Goal: Task Accomplishment & Management: Complete application form

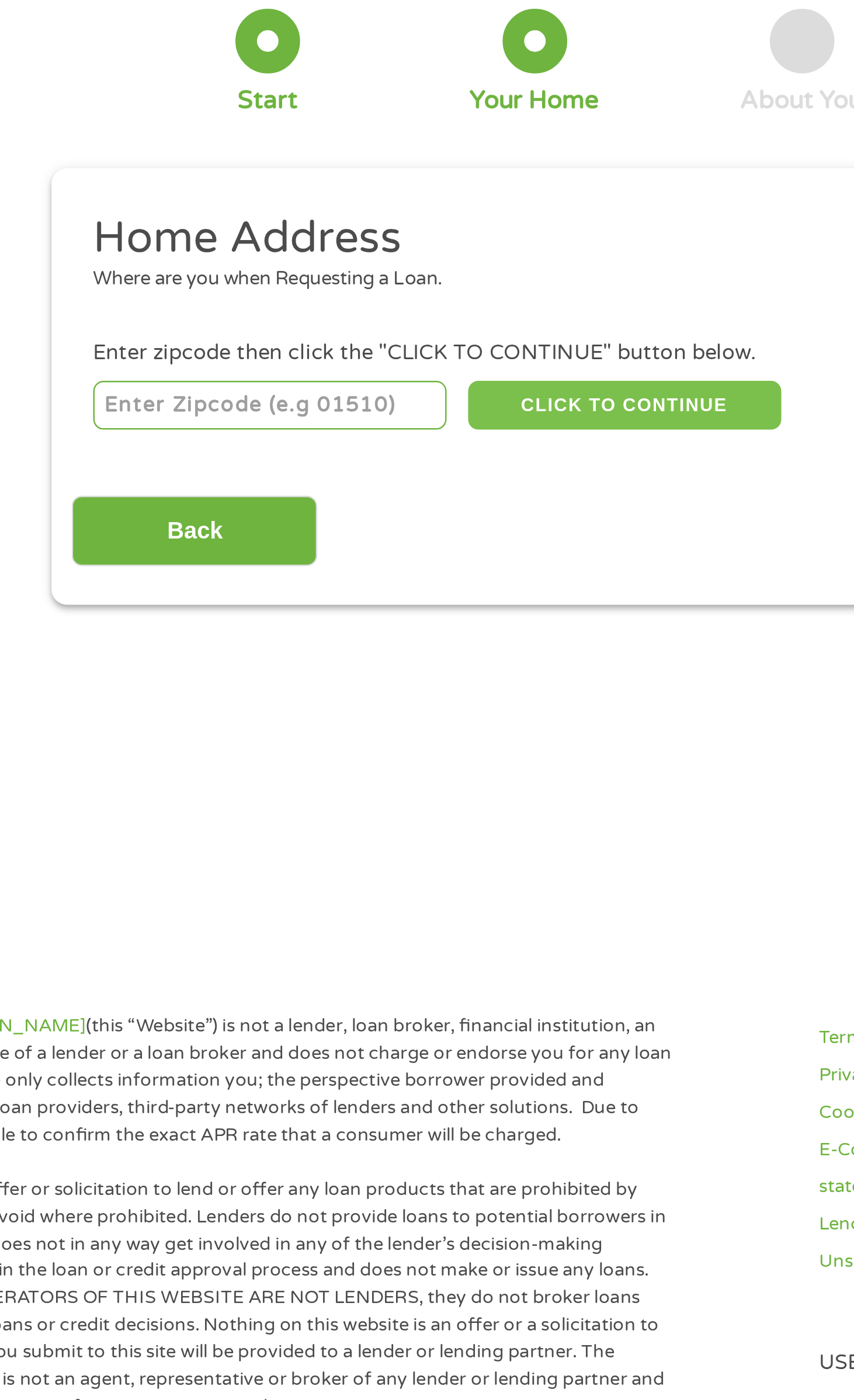
click at [294, 230] on button "CLICK TO CONTINUE" at bounding box center [355, 234] width 127 height 20
click at [273, 226] on input "number" at bounding box center [211, 234] width 144 height 20
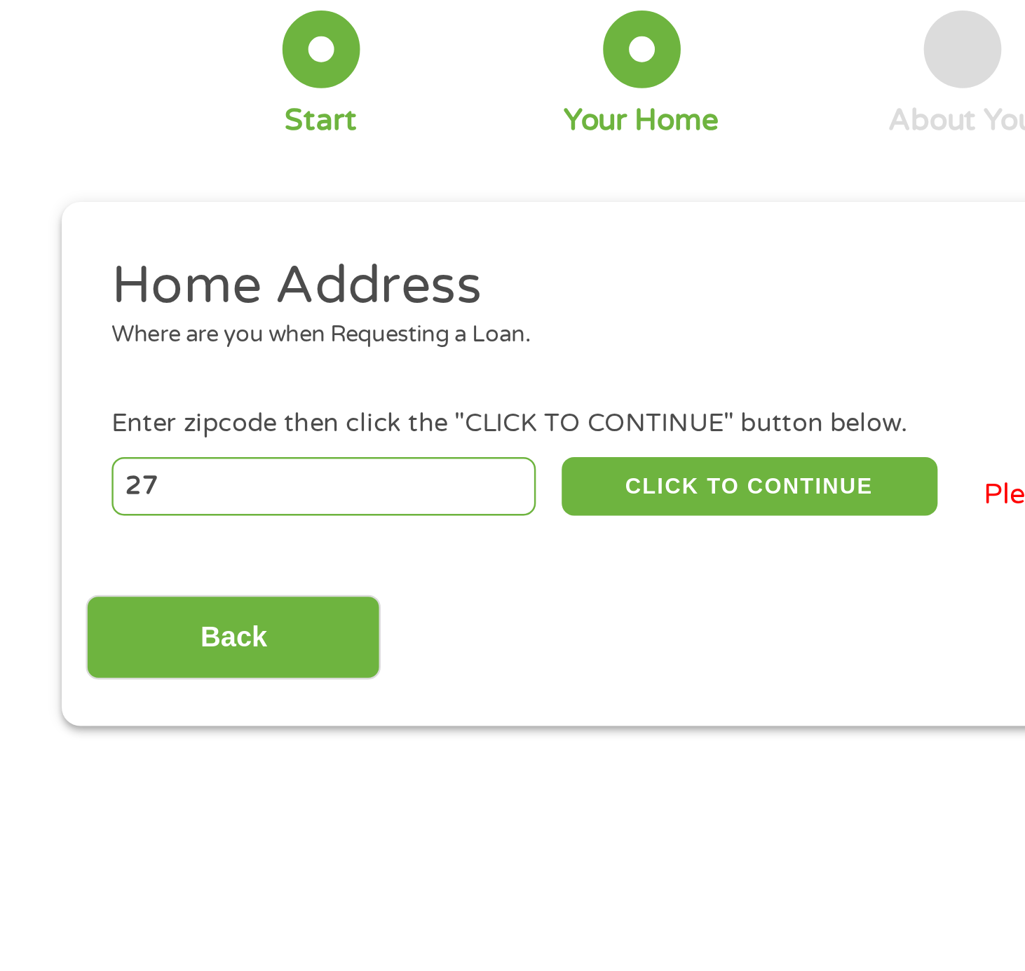
type input "2"
type input "92276"
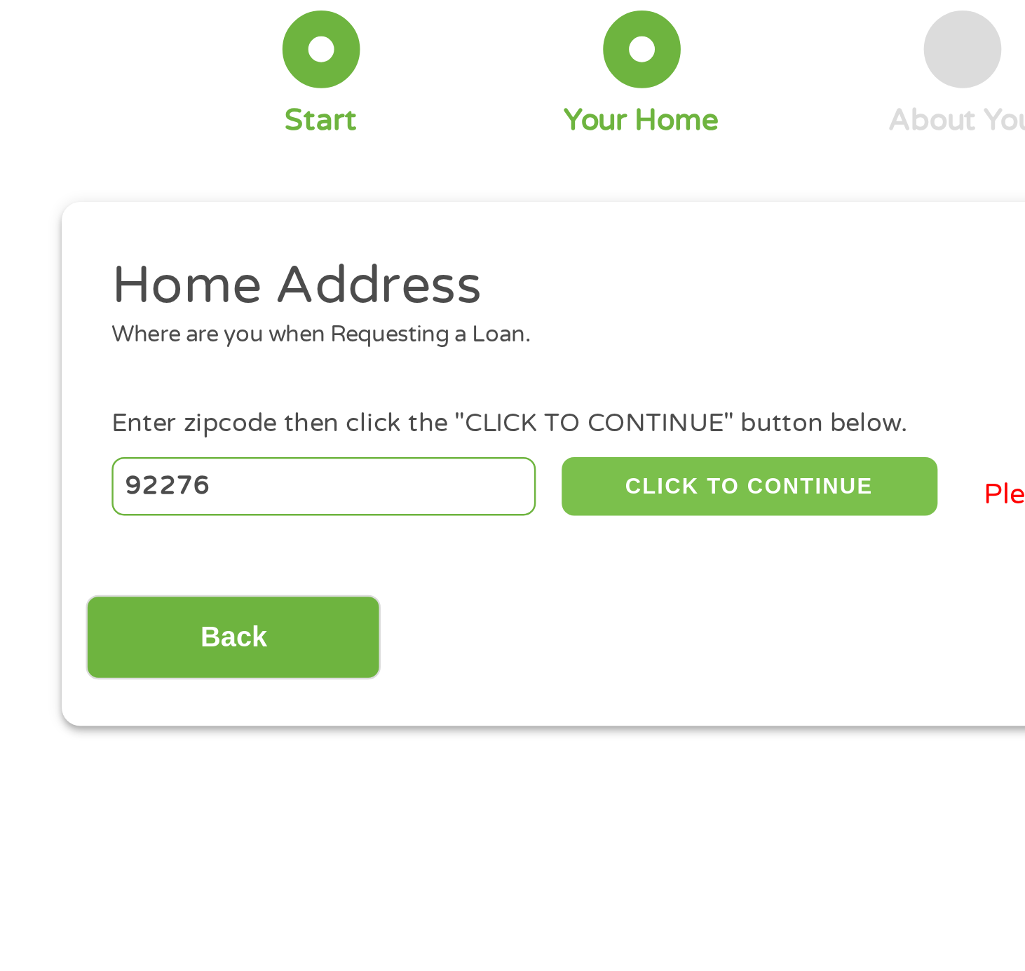
click at [475, 290] on button "CLICK TO CONTINUE" at bounding box center [426, 281] width 153 height 24
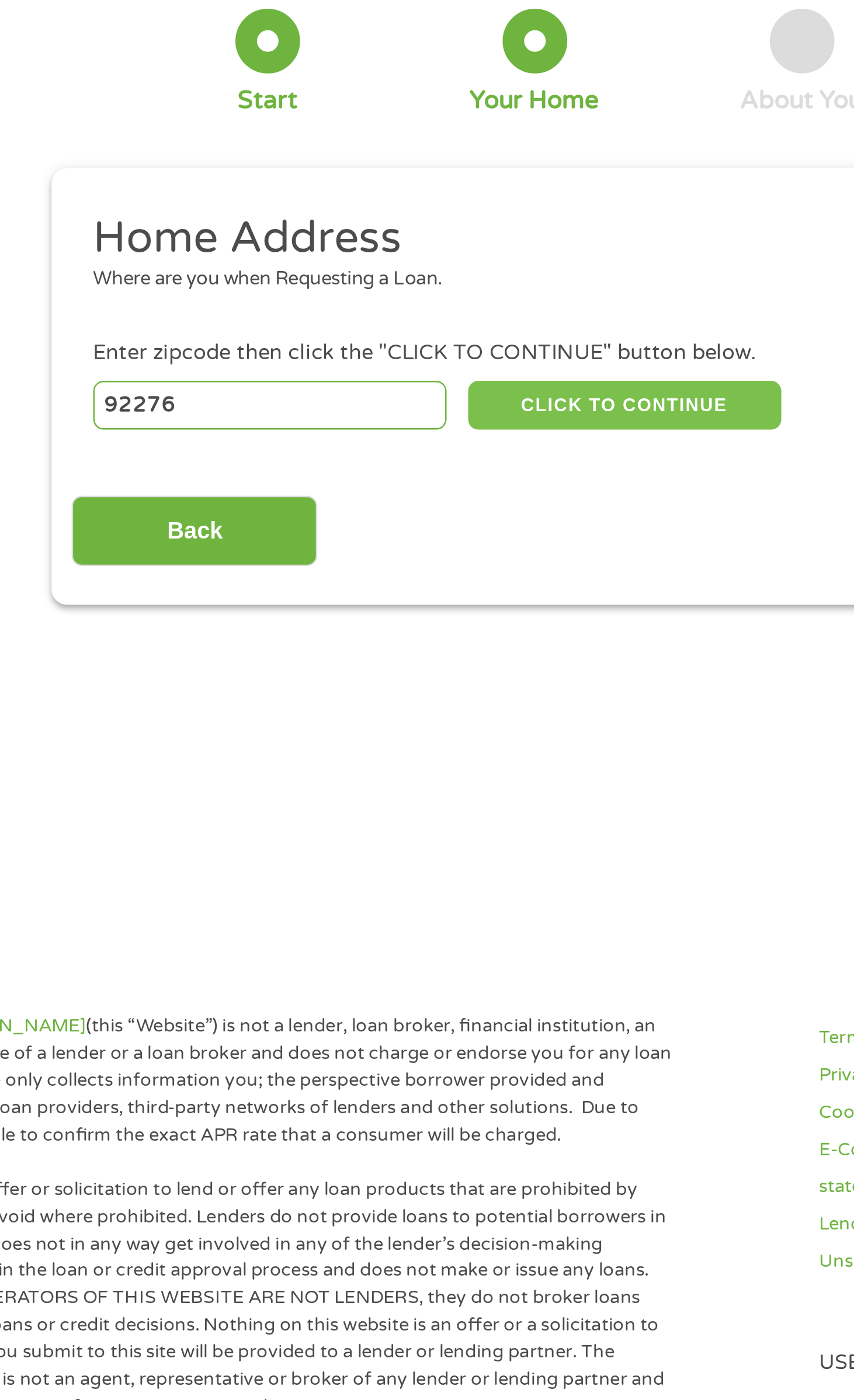
type input "92276"
type input "Thousand Palms"
select select "[US_STATE]"
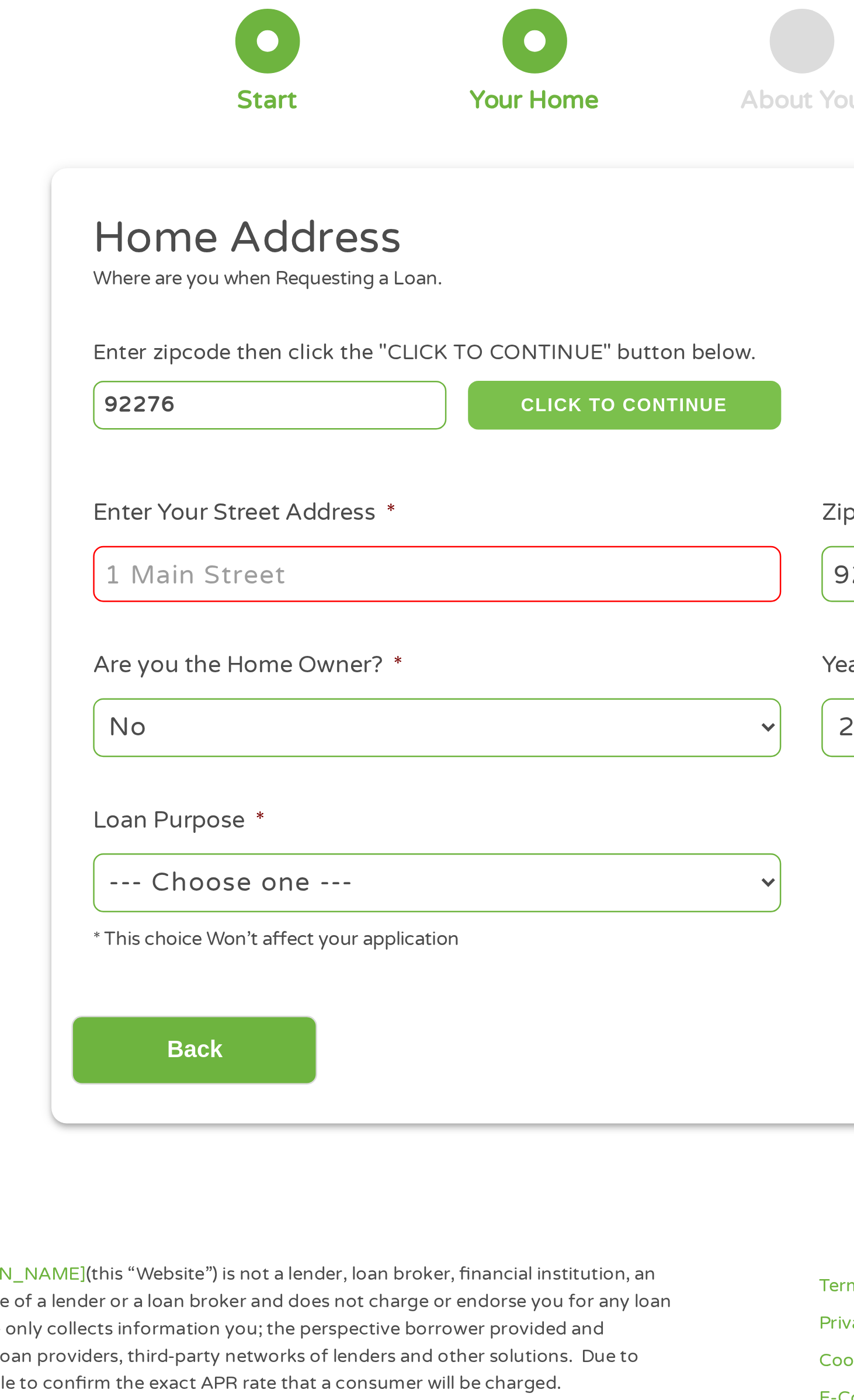
click at [385, 233] on button "CLICK TO CONTINUE" at bounding box center [355, 234] width 127 height 20
click at [359, 298] on input "Enter Your Street Address *" at bounding box center [279, 302] width 280 height 22
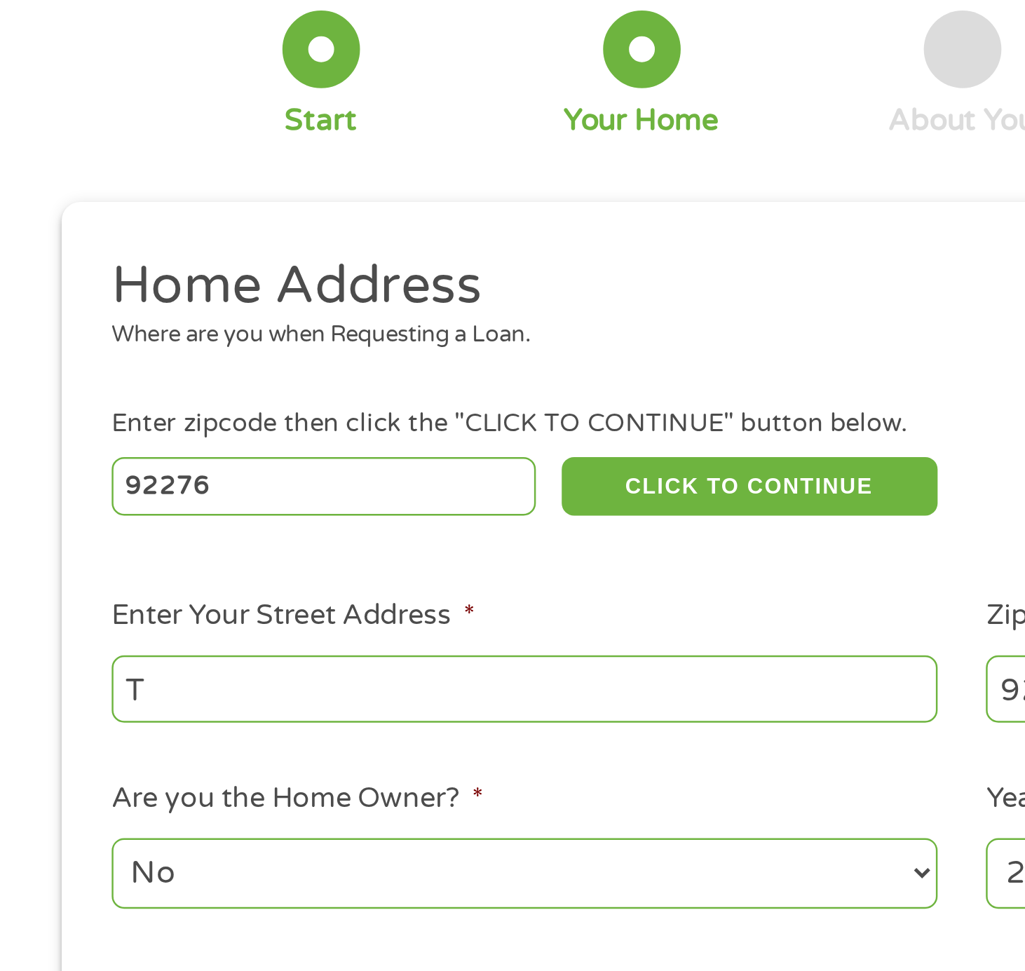
type input "T"
type input "33490 [PERSON_NAME]"
click at [500, 442] on select "No Yes" at bounding box center [335, 437] width 336 height 29
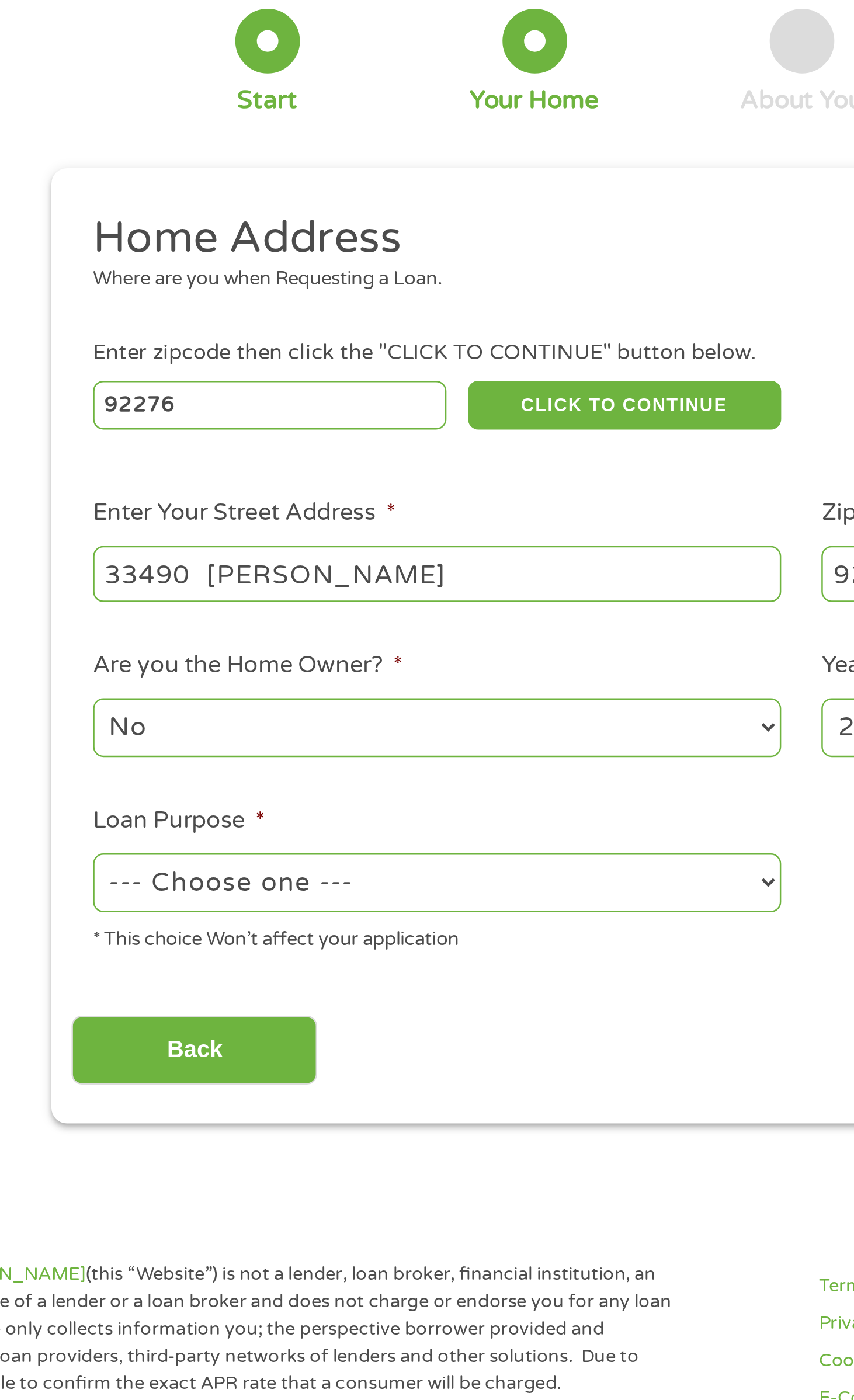
select select "yes"
click at [369, 496] on div "Back Next" at bounding box center [427, 492] width 593 height 37
click at [417, 437] on select "--- Choose one --- Pay Bills Debt Consolidation Home Improvement Major Purchase…" at bounding box center [279, 428] width 280 height 24
select select "paybills"
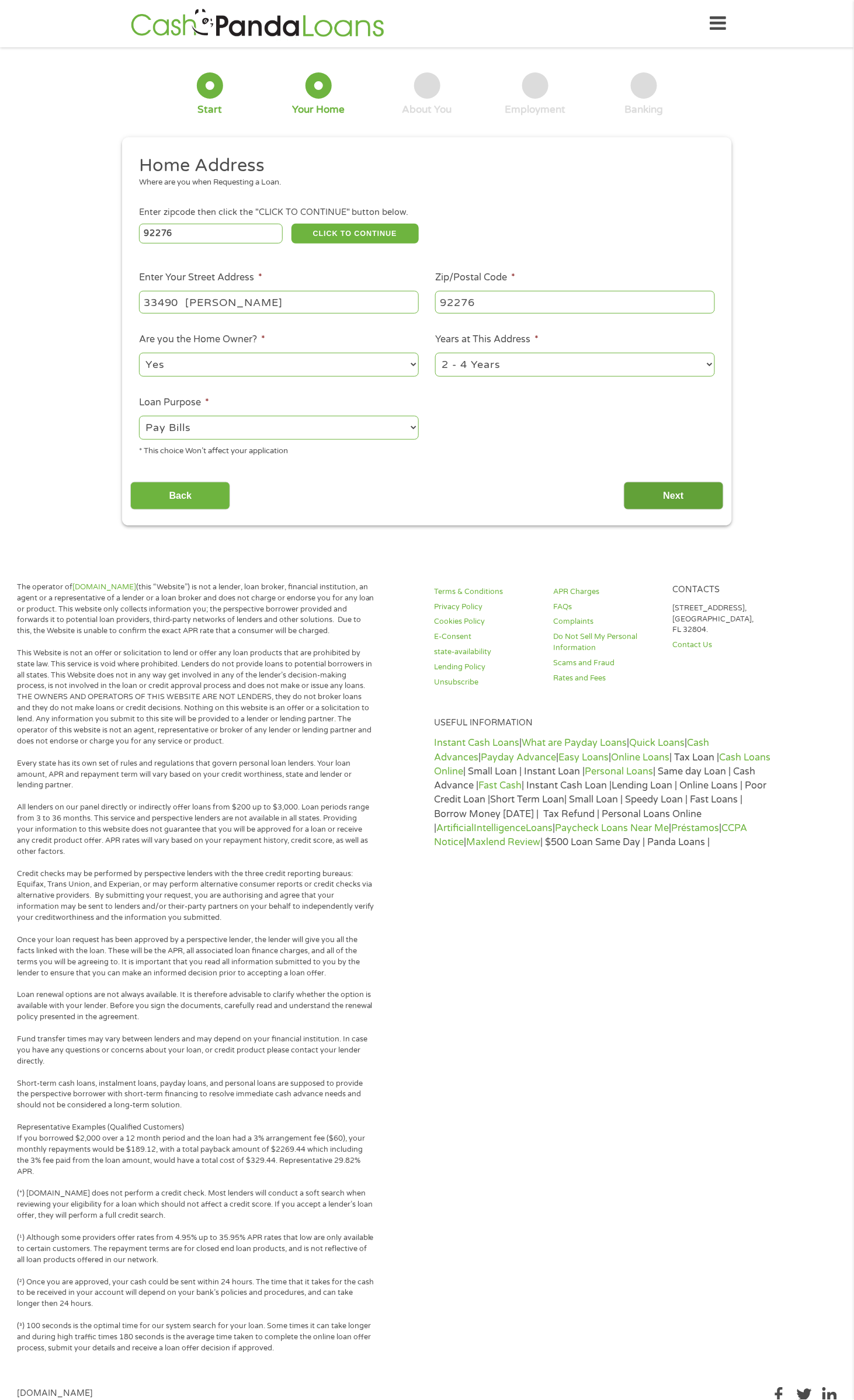
click at [714, 492] on input "Next" at bounding box center [674, 496] width 100 height 28
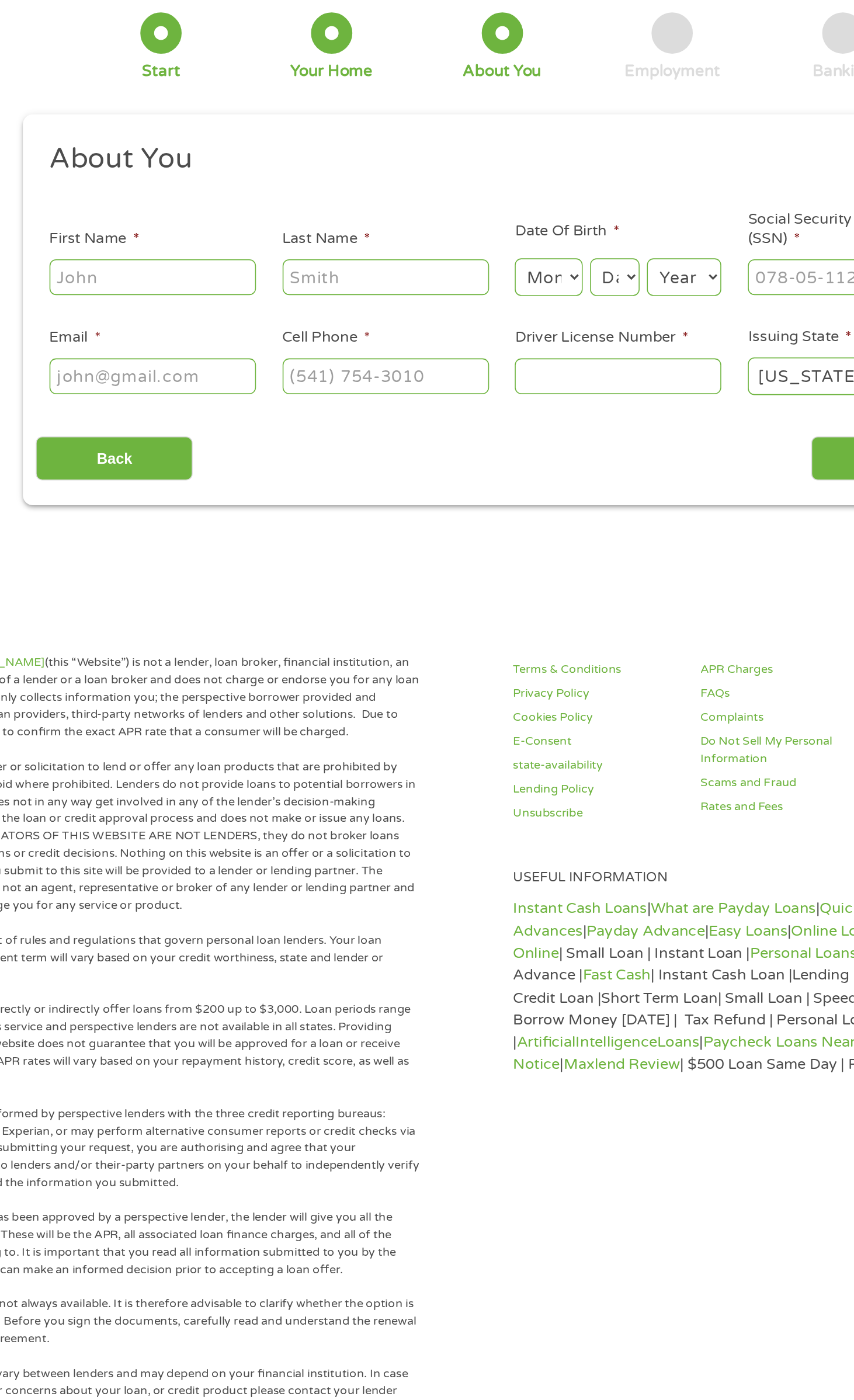
click at [244, 251] on input "First Name *" at bounding box center [205, 241] width 132 height 22
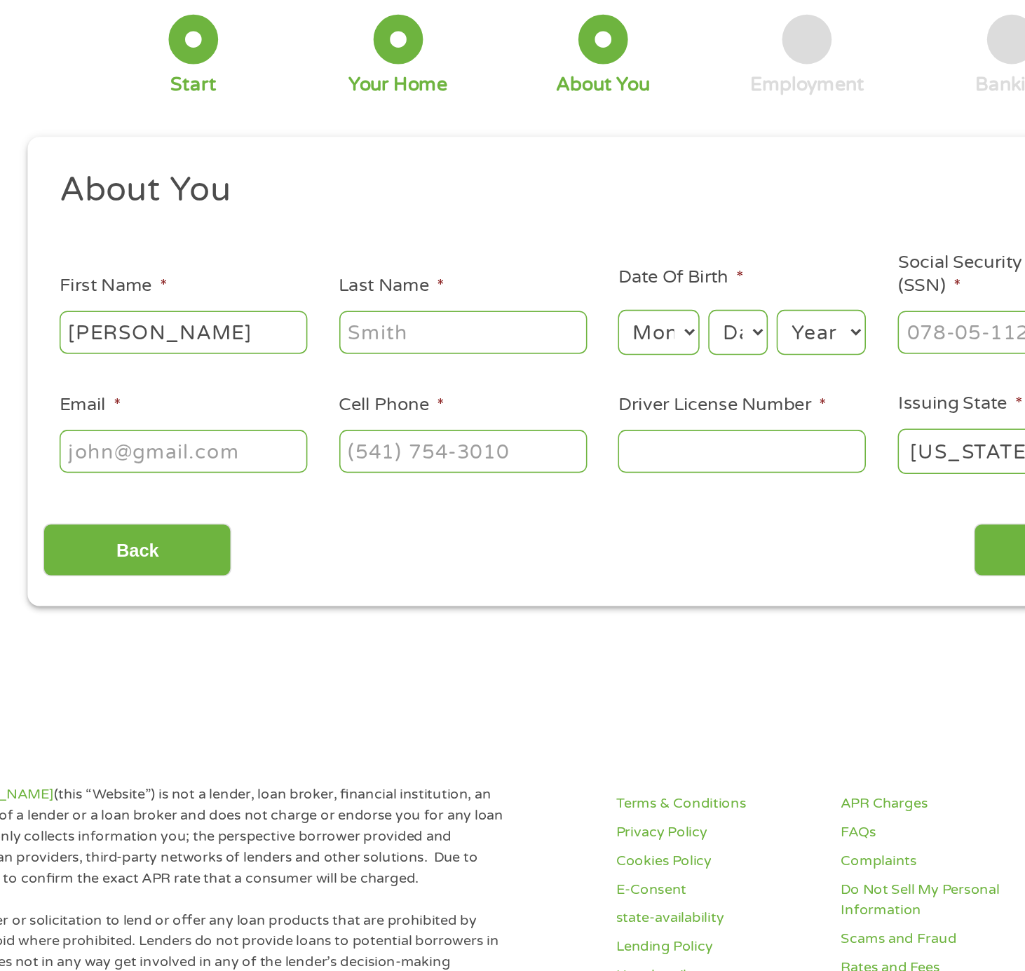
type input "[PERSON_NAME]"
click at [473, 284] on input "Last Name *" at bounding box center [424, 289] width 158 height 27
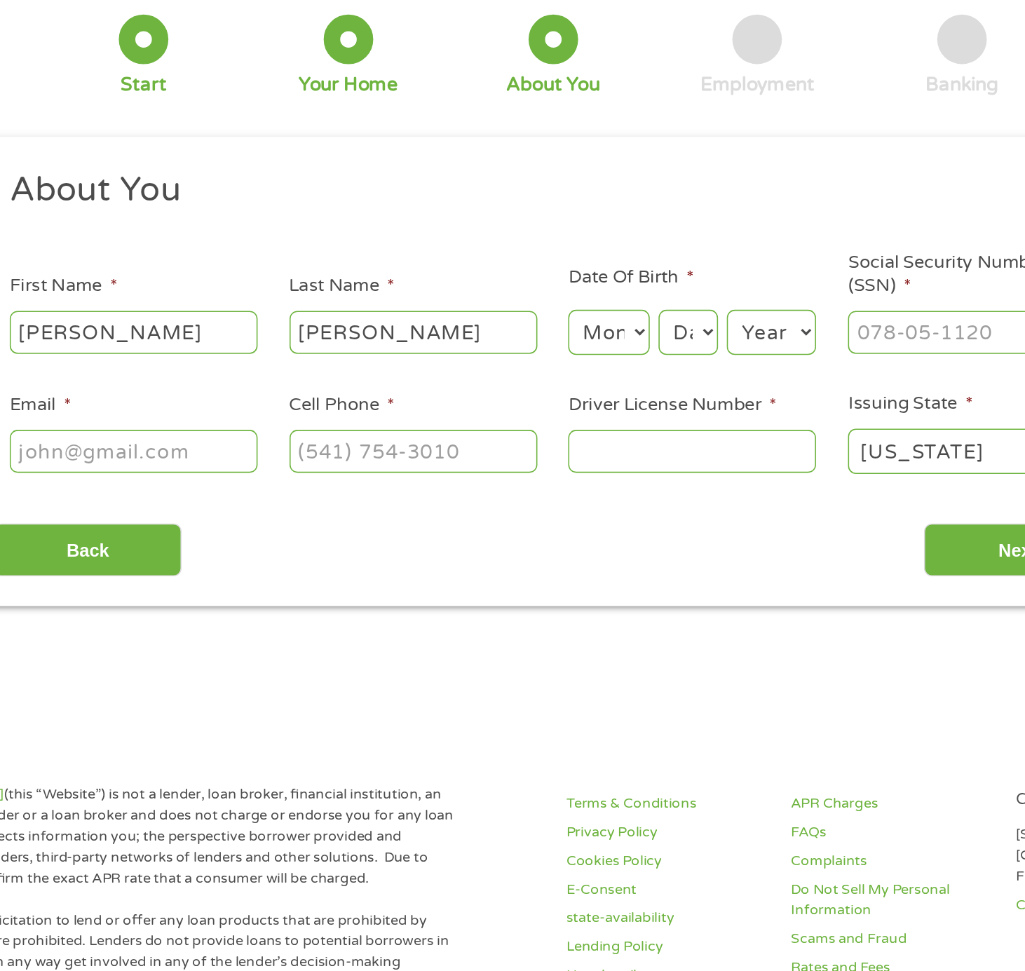
type input "[PERSON_NAME]"
click at [592, 290] on select "Day 1 2 3 4 5 6 7 8 9 10 11 12 13 14 15 16 17 18 19 20 21 22 23 24 25 26 27 28 …" at bounding box center [599, 289] width 38 height 29
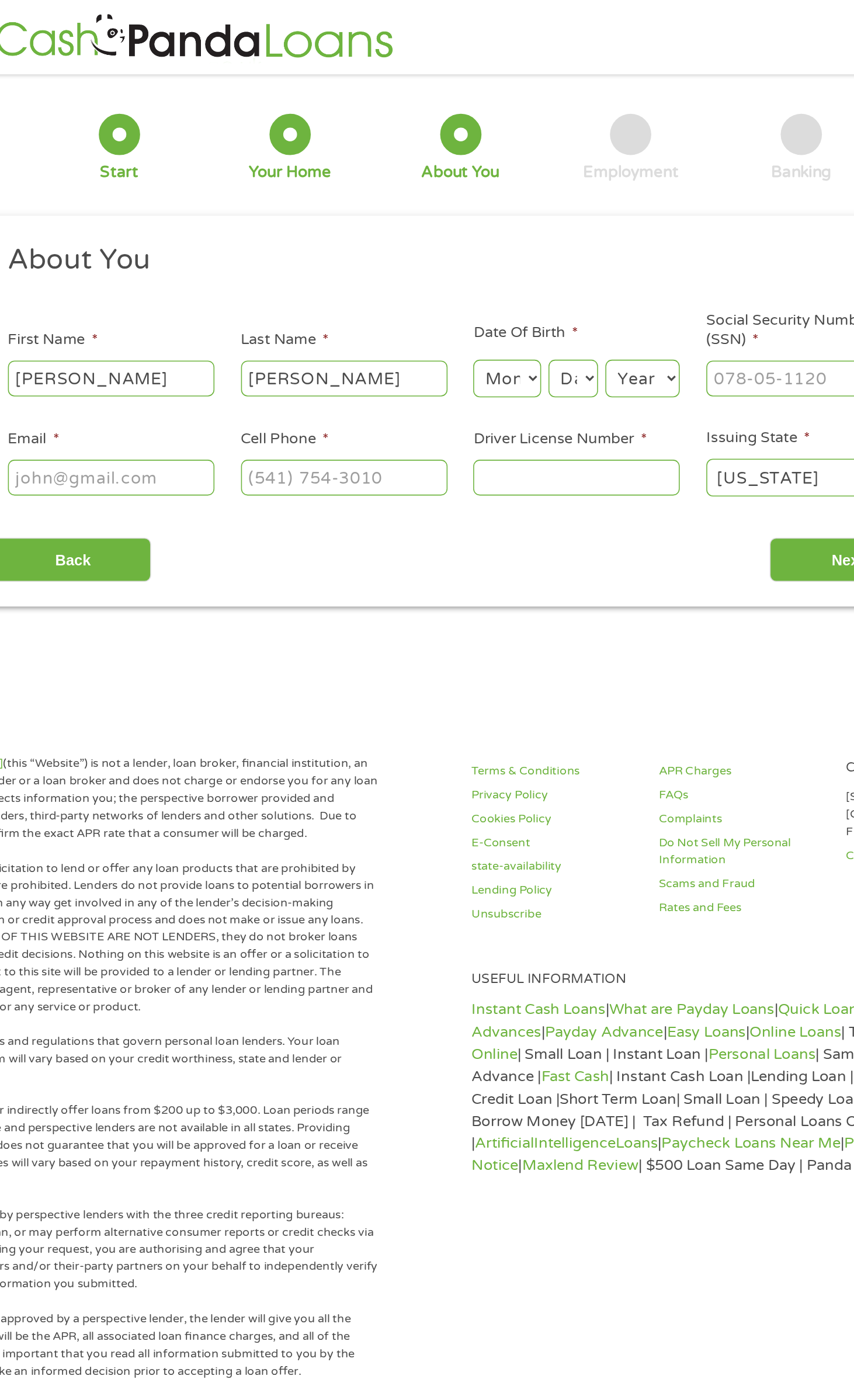
select select "8"
click at [536, 235] on select "Year [DATE] 2006 2005 2004 2003 2002 2001 2000 1999 1998 1997 1996 1995 1994 19…" at bounding box center [542, 241] width 47 height 24
click at [552, 210] on li "Date Of Birth * Month Month 1 2 3 4 5 6 7 8 9 10 11 12 Day Day 1 2 3 4 5 6 7 8 …" at bounding box center [501, 229] width 148 height 50
click at [492, 242] on select "Day 1 2 3 4 5 6 7 8 9 10 11 12 13 14 15 16 17 18 19 20 21 22 23 24 25 26 27 28 …" at bounding box center [499, 241] width 32 height 24
click at [530, 236] on select "Year [DATE] 2006 2005 2004 2003 2002 2001 2000 1999 1998 1997 1996 1995 1994 19…" at bounding box center [542, 241] width 47 height 24
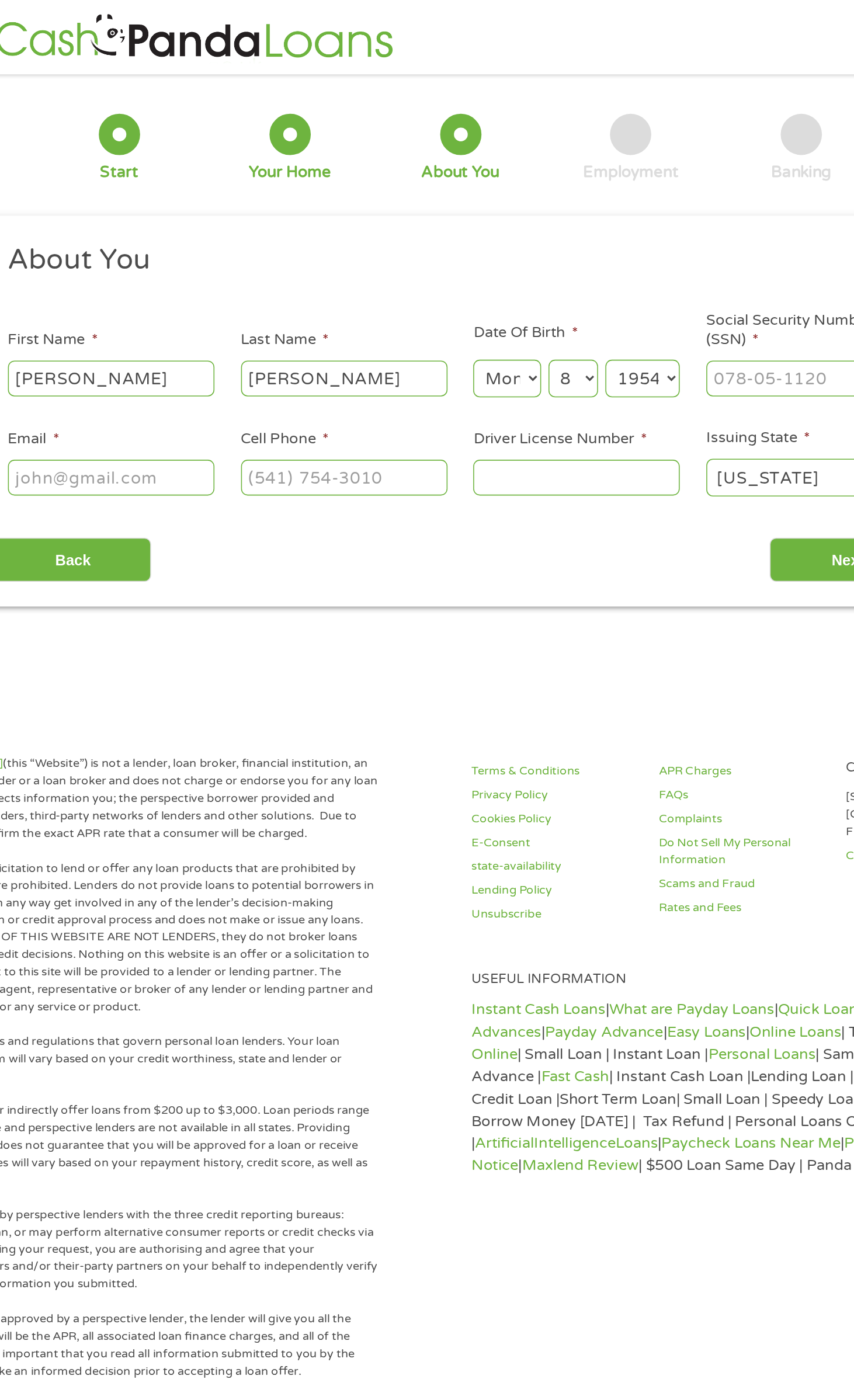
select select "1962"
click at [462, 214] on label "Date Of Birth *" at bounding box center [468, 212] width 67 height 12
click at [468, 215] on label "Date Of Birth *" at bounding box center [468, 212] width 67 height 12
click at [467, 234] on select "Month 1 2 3 4 5 6 7 8 9 10 11 12" at bounding box center [456, 241] width 42 height 24
select select "8"
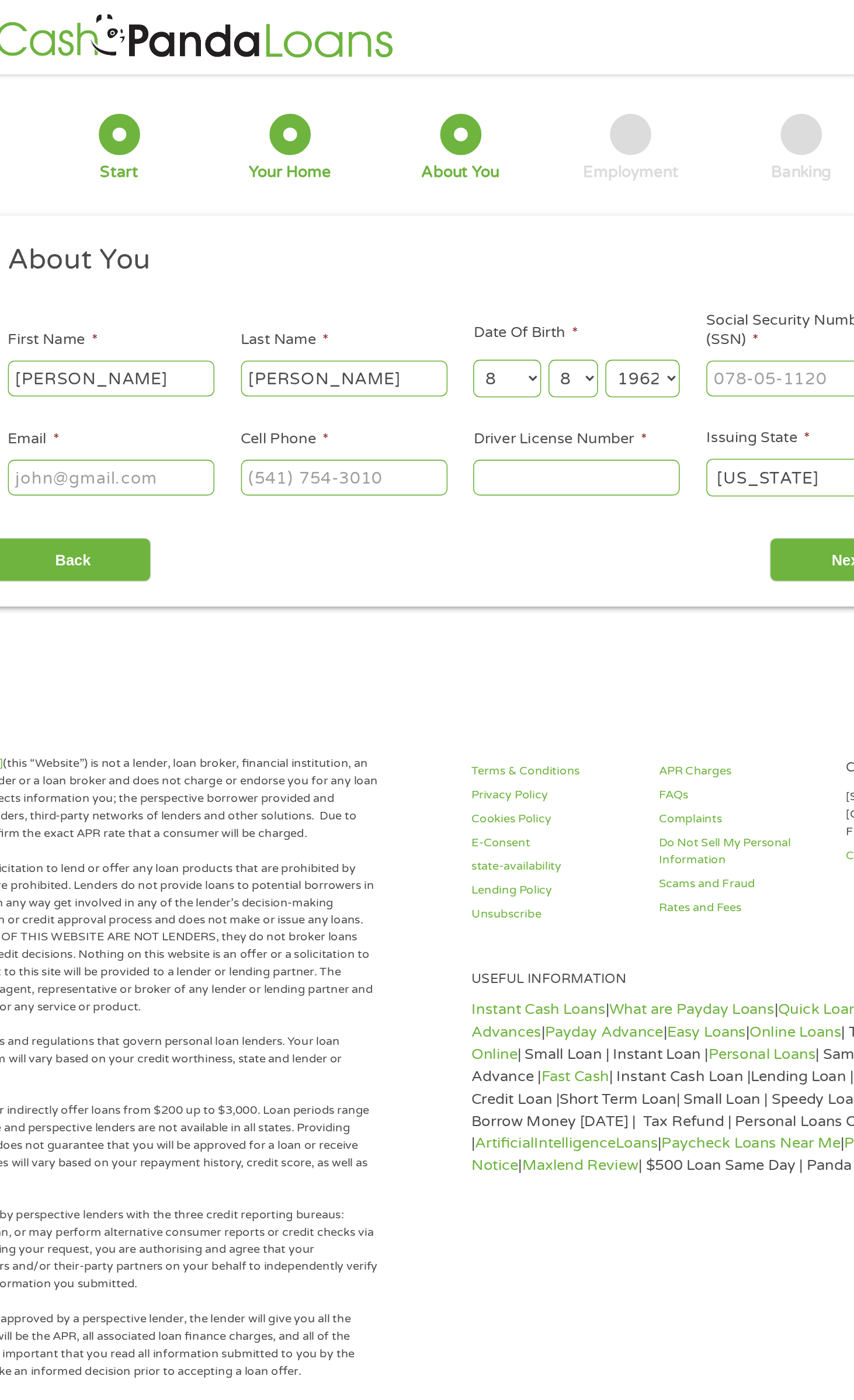
click at [552, 235] on select "Year [DATE] 2006 2005 2004 2003 2002 2001 2000 1999 1998 1997 1996 1995 1994 19…" at bounding box center [542, 241] width 47 height 24
click at [526, 241] on select "Year [DATE] 2006 2005 2004 2003 2002 2001 2000 1999 1998 1997 1996 1995 1994 19…" at bounding box center [542, 241] width 47 height 24
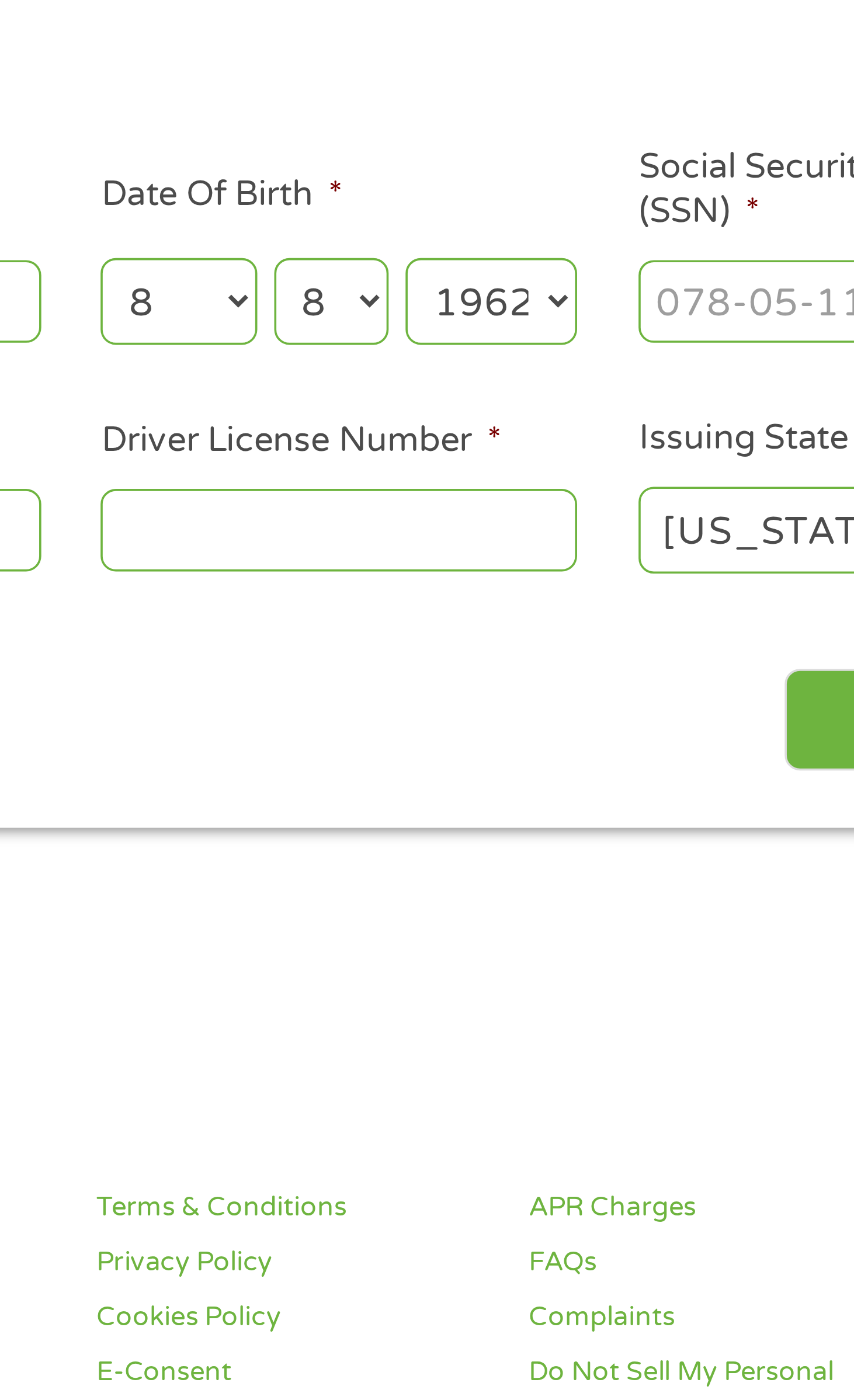
click at [510, 242] on select "Day 1 2 3 4 5 6 7 8 9 10 11 12 13 14 15 16 17 18 19 20 21 22 23 24 25 26 27 28 …" at bounding box center [499, 241] width 32 height 24
select select "3"
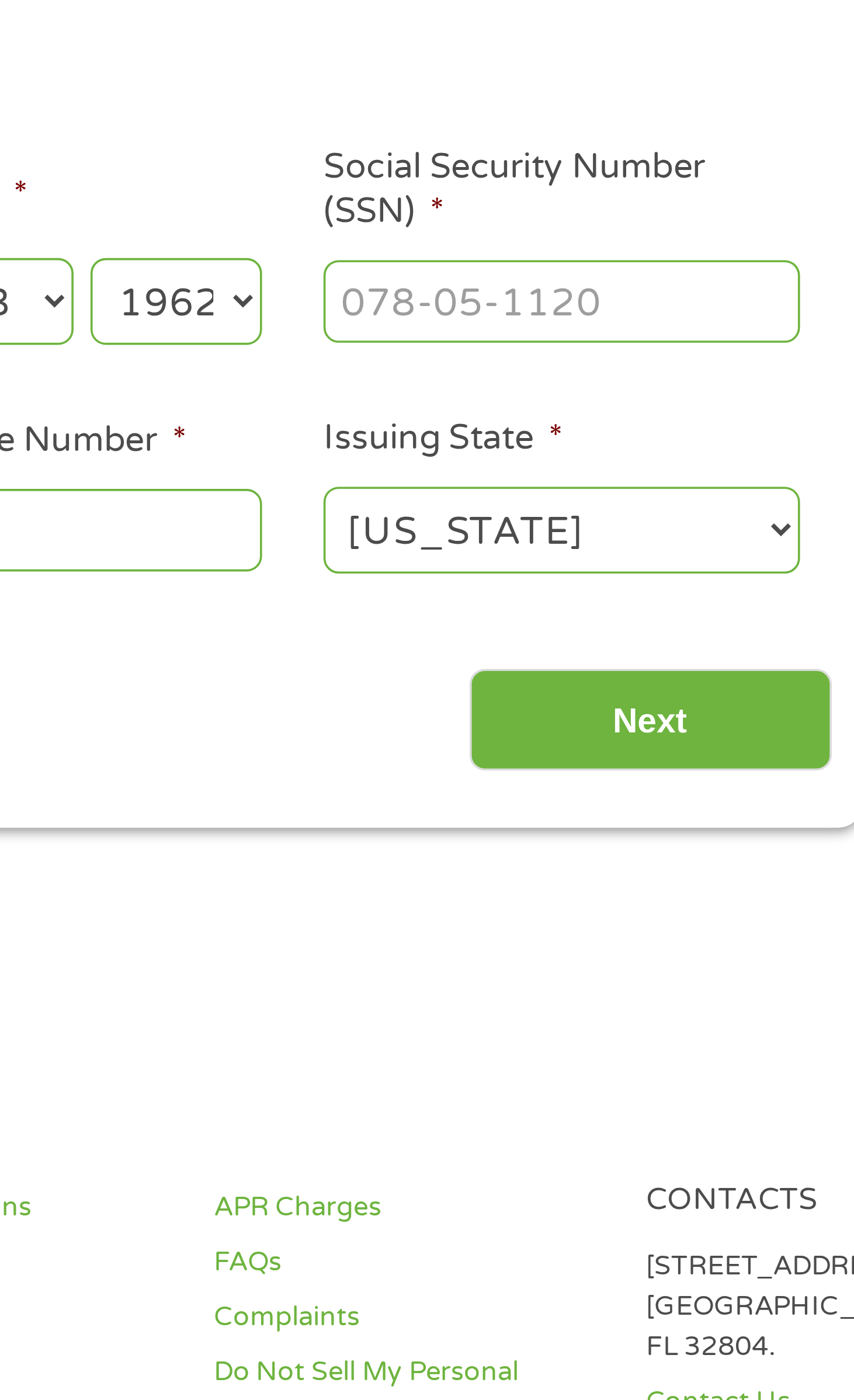
click at [662, 238] on input "Social Security Number (SSN) *" at bounding box center [649, 241] width 132 height 22
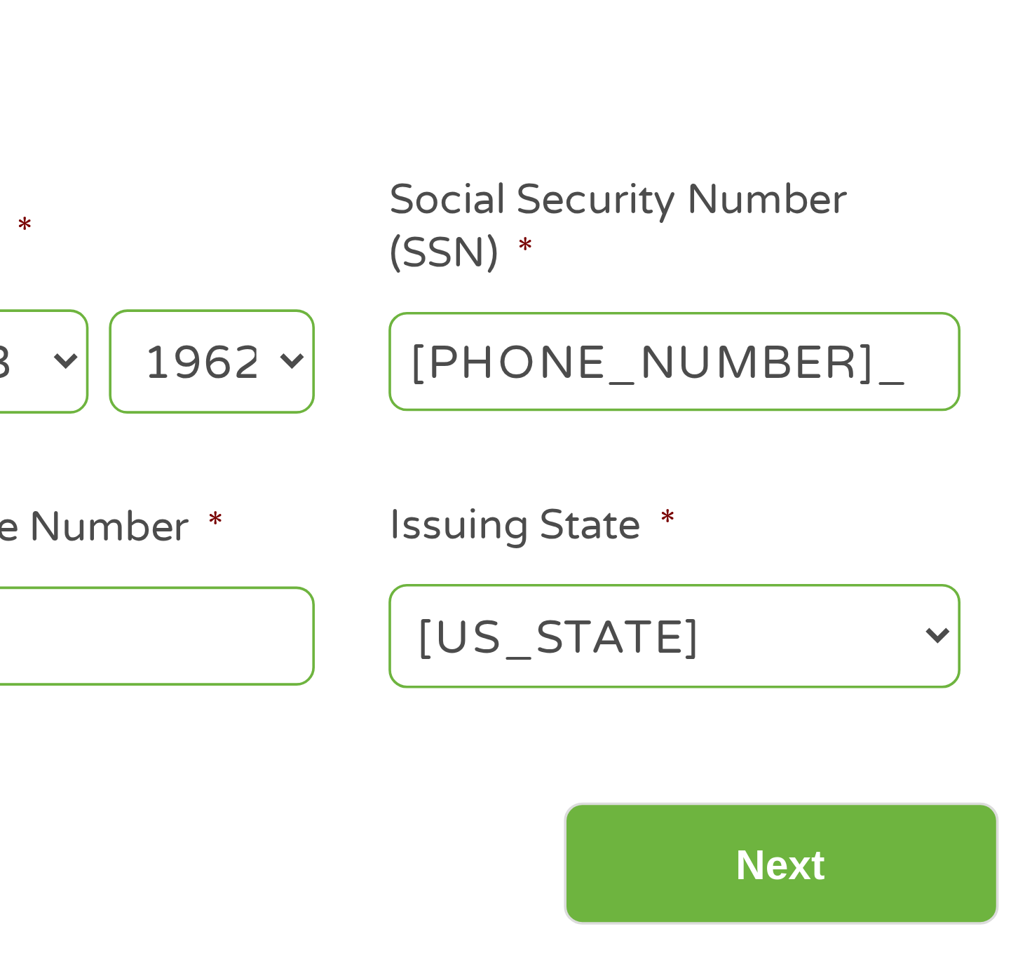
type input "434-76-2552"
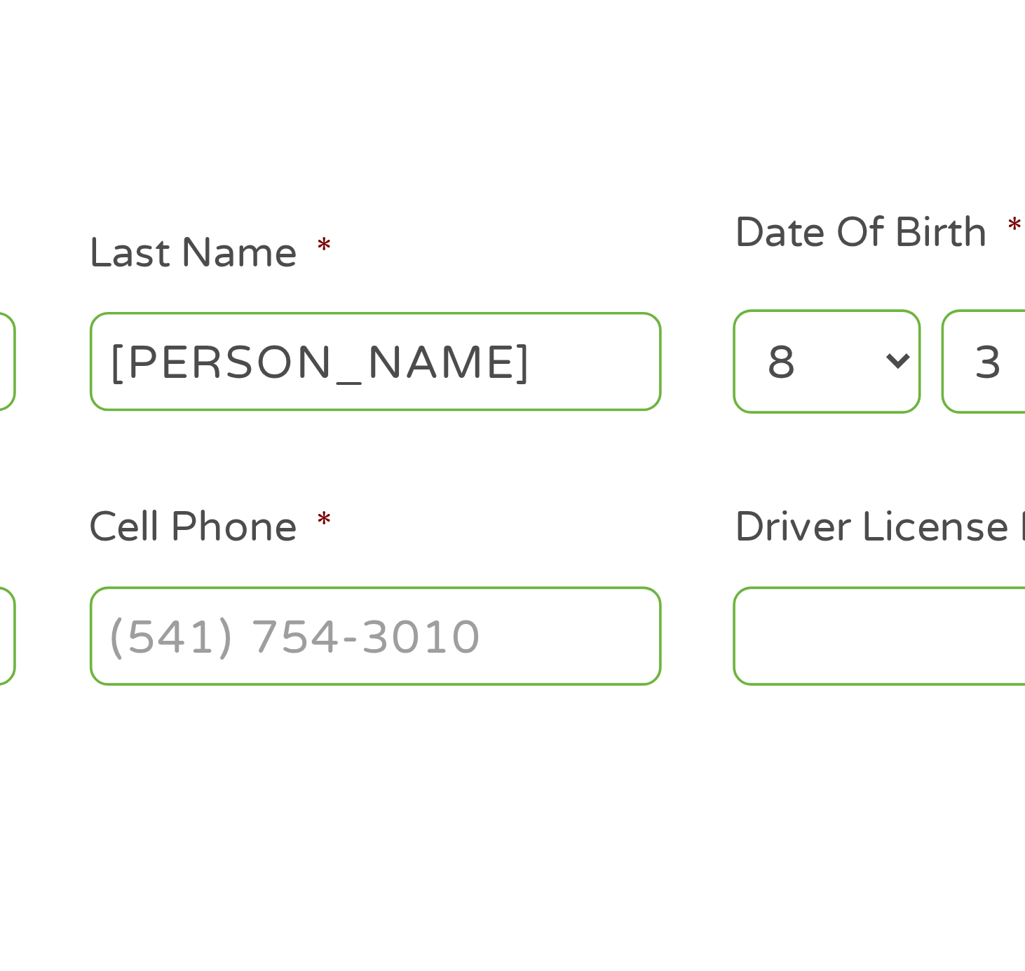
click at [491, 371] on input "Cell Phone *" at bounding box center [424, 364] width 158 height 27
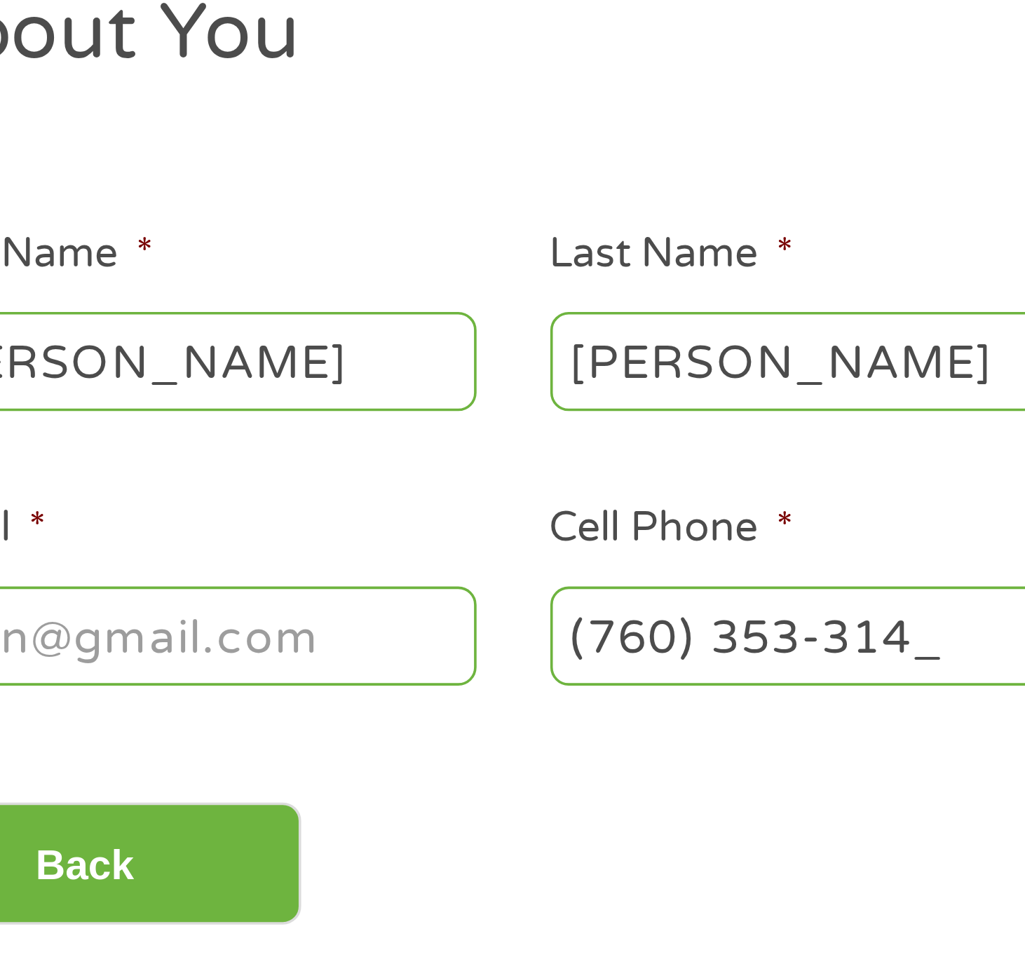
type input "[PHONE_NUMBER]"
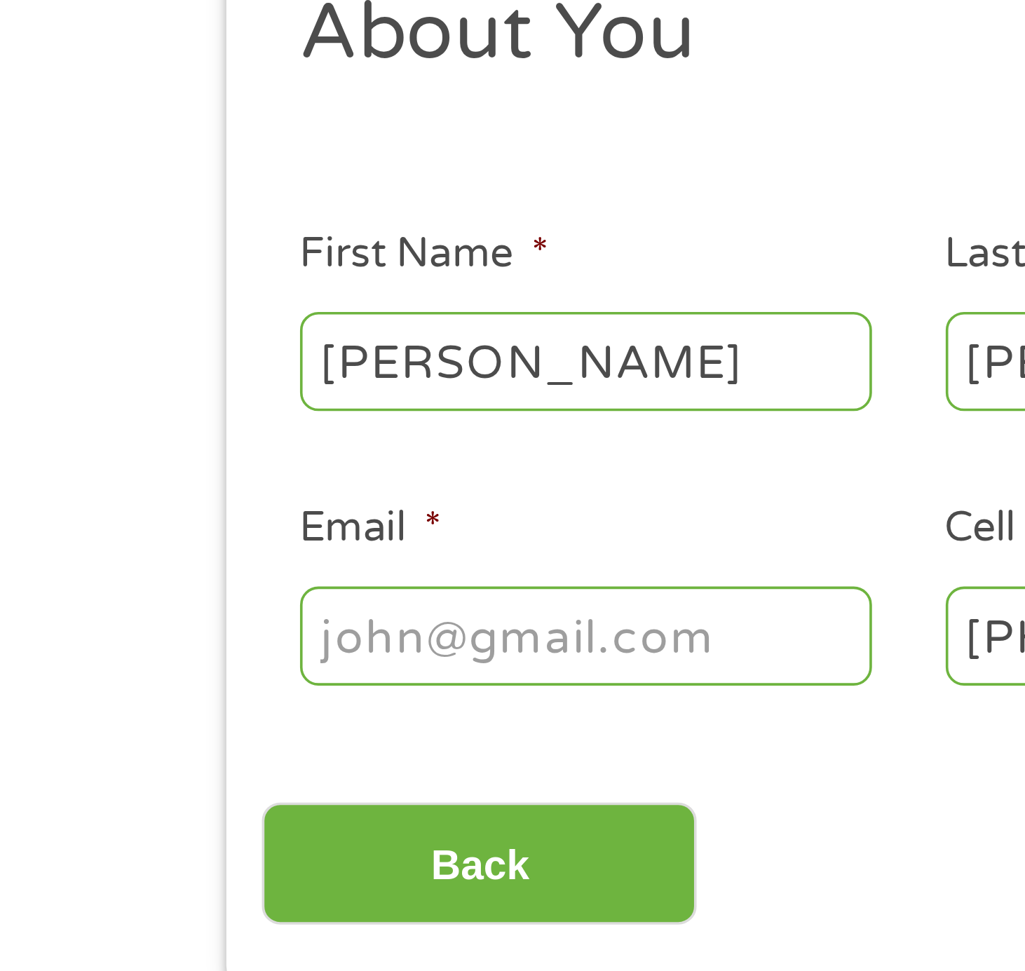
click at [288, 367] on input "Email *" at bounding box center [246, 364] width 158 height 27
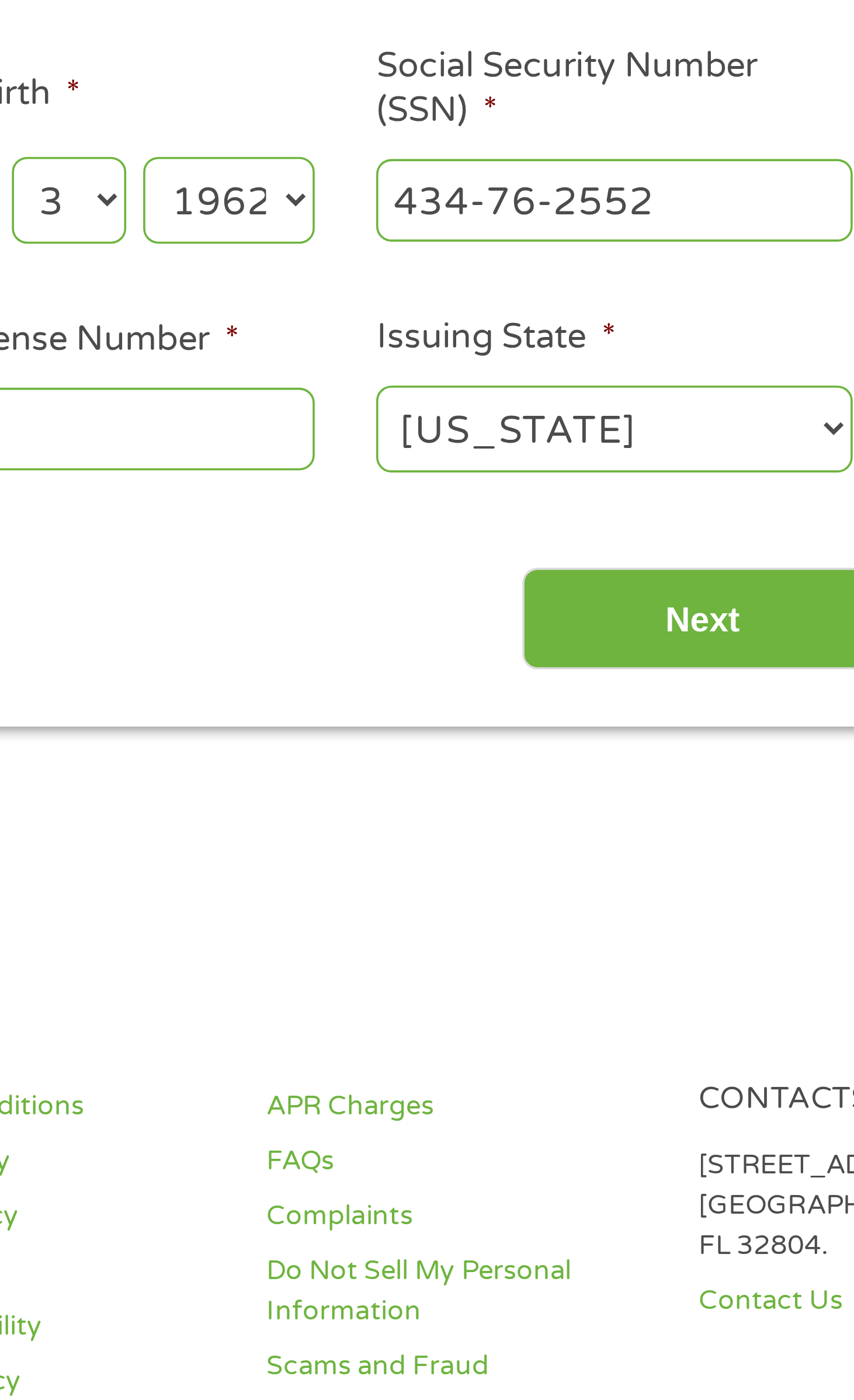
type input "[EMAIL_ADDRESS][DOMAIN_NAME]"
click at [612, 416] on main "1 Start 2 Your Home 3 About You 4 Employment 5 Banking 6 This field is hidden w…" at bounding box center [427, 252] width 854 height 394
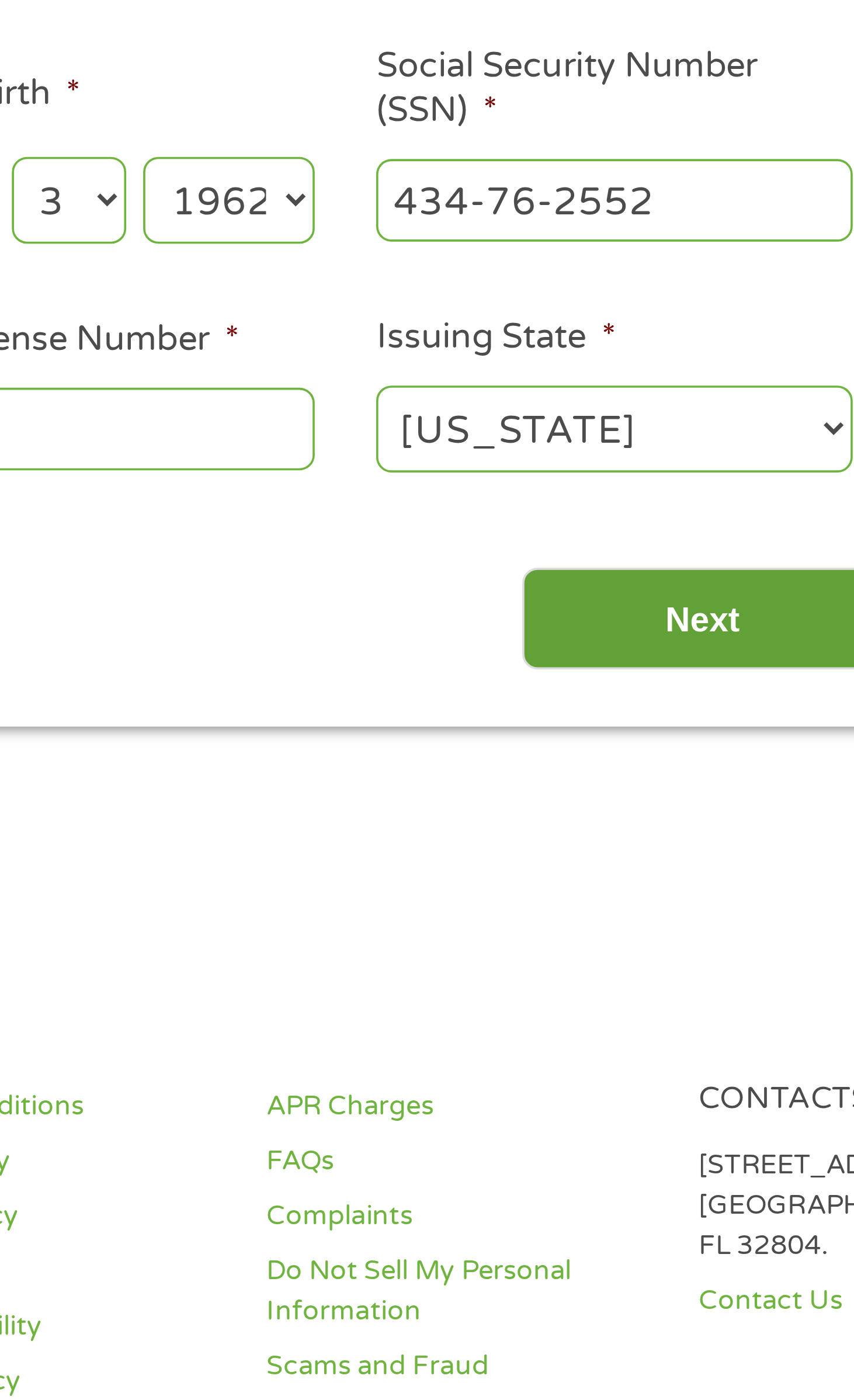
click at [681, 361] on input "Next" at bounding box center [674, 357] width 100 height 28
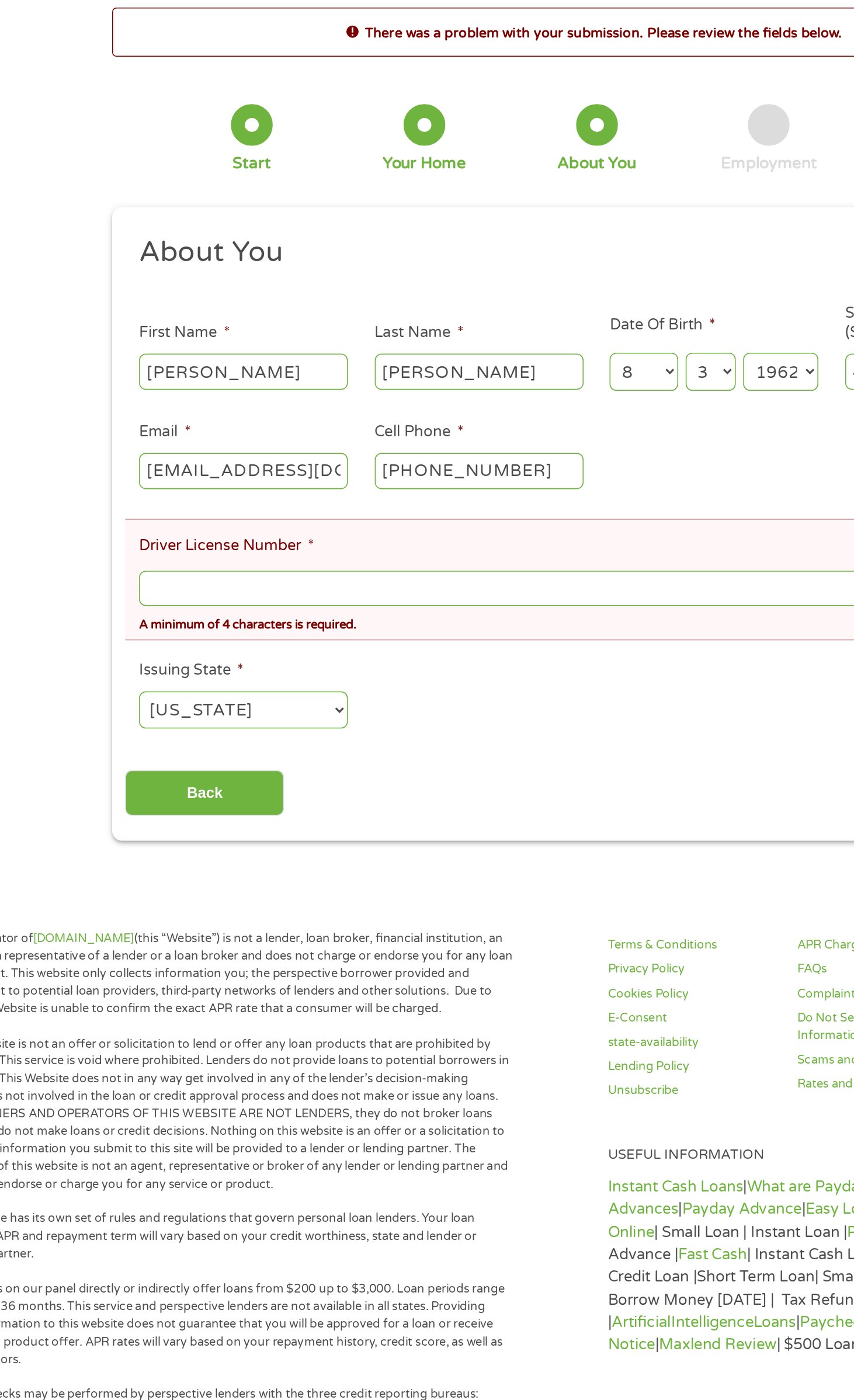
click at [403, 420] on input "Driver License Number *" at bounding box center [427, 421] width 576 height 22
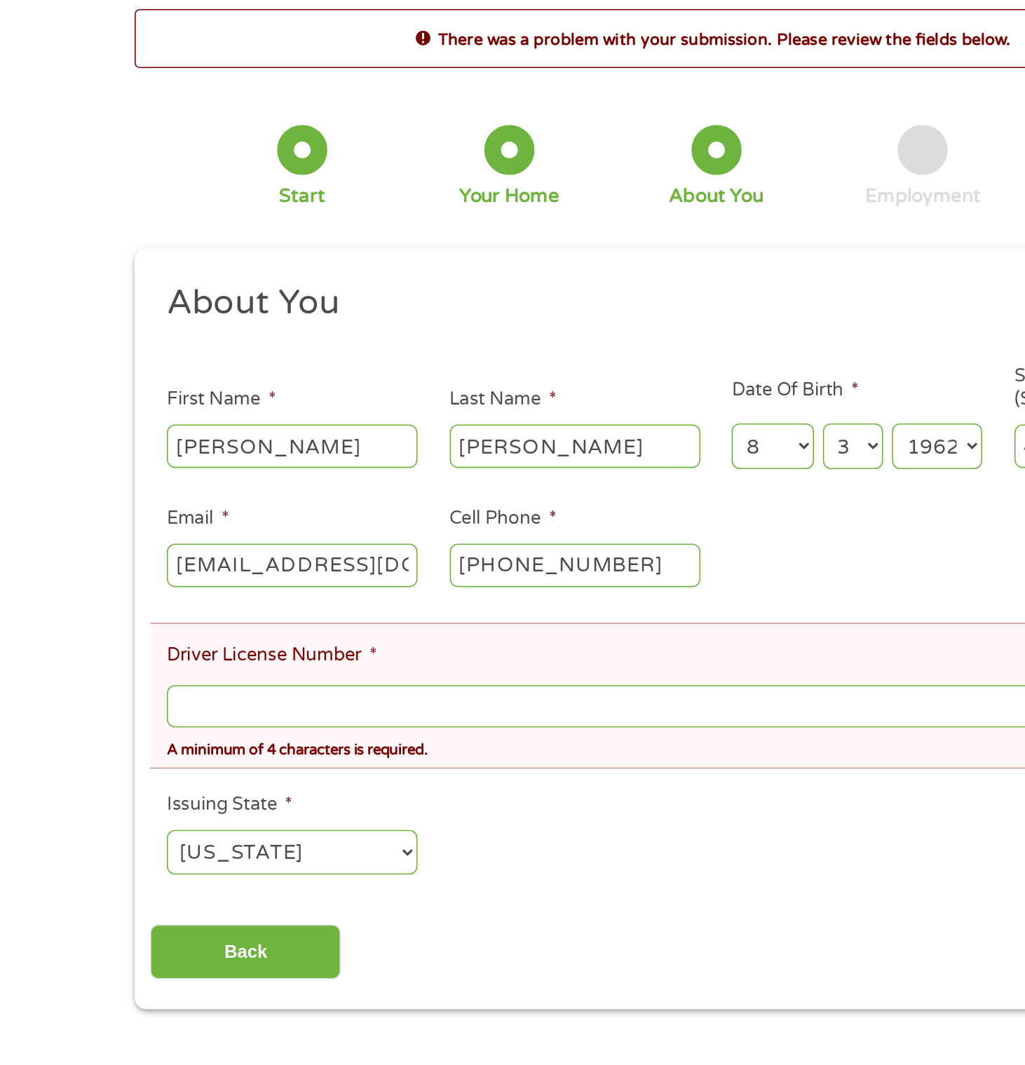
type input "L"
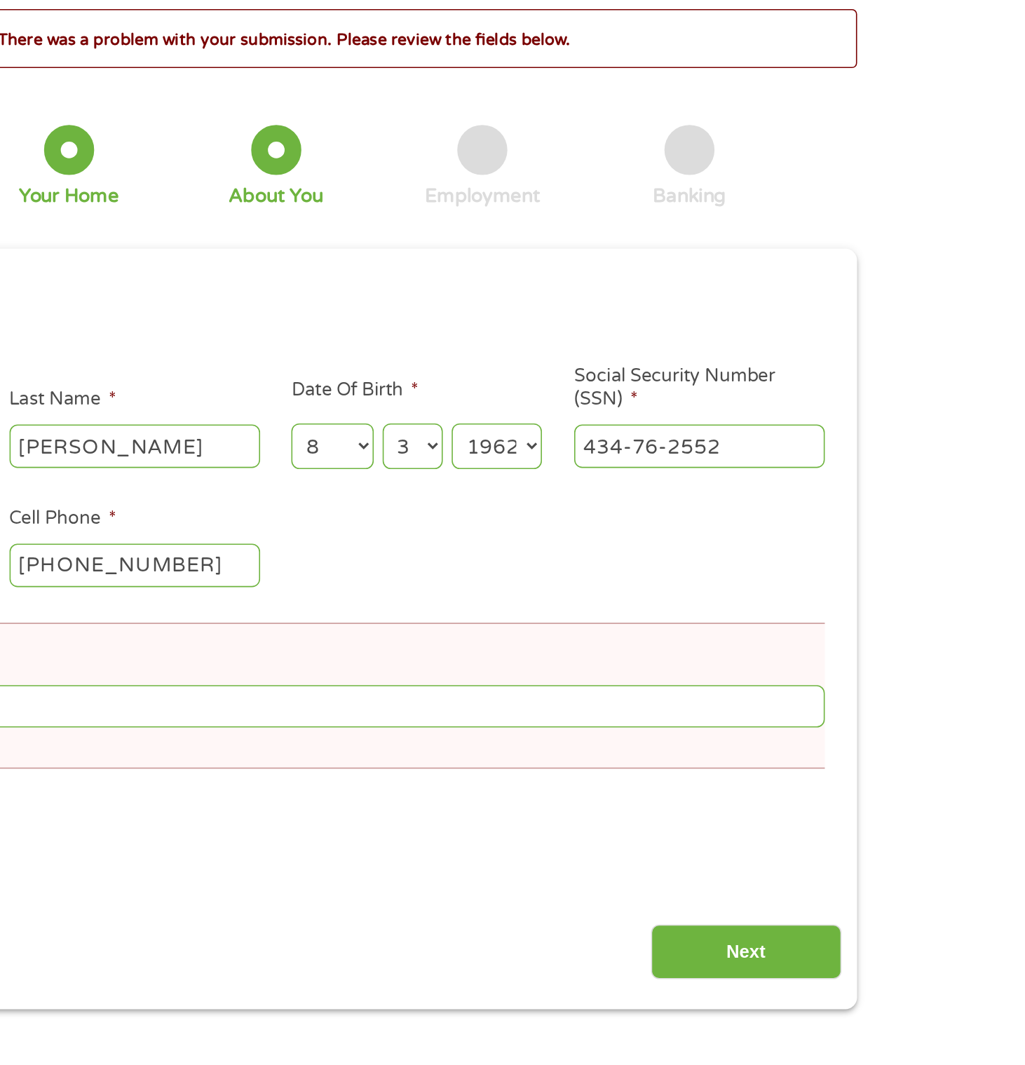
type input "Xxxx"
click at [862, 663] on input "Next" at bounding box center [809, 660] width 120 height 34
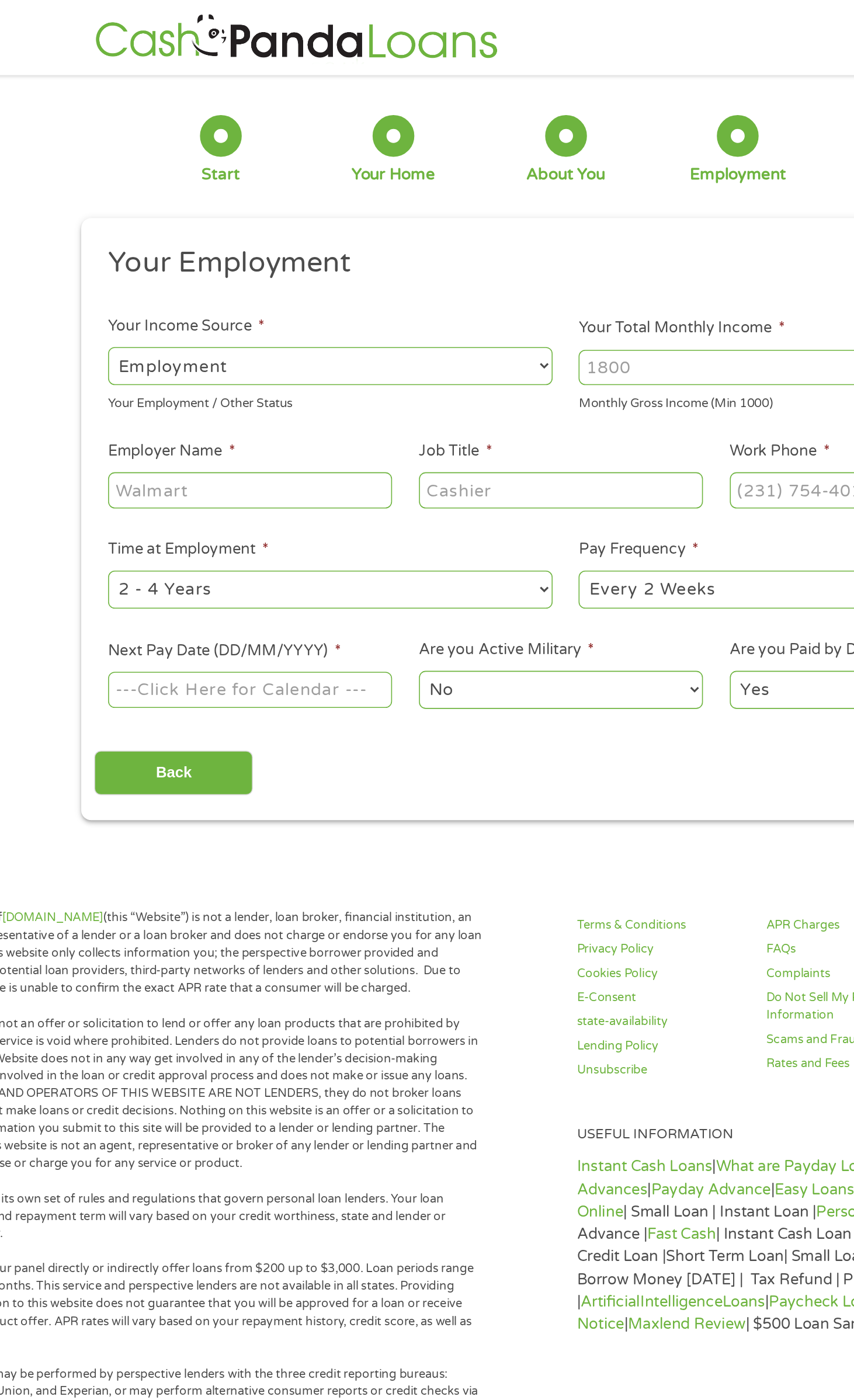
click at [416, 230] on select "--- Choose one --- Employment [DEMOGRAPHIC_DATA] Benefits" at bounding box center [279, 230] width 280 height 24
select select "benefits"
type input "Other"
type input "[PHONE_NUMBER]"
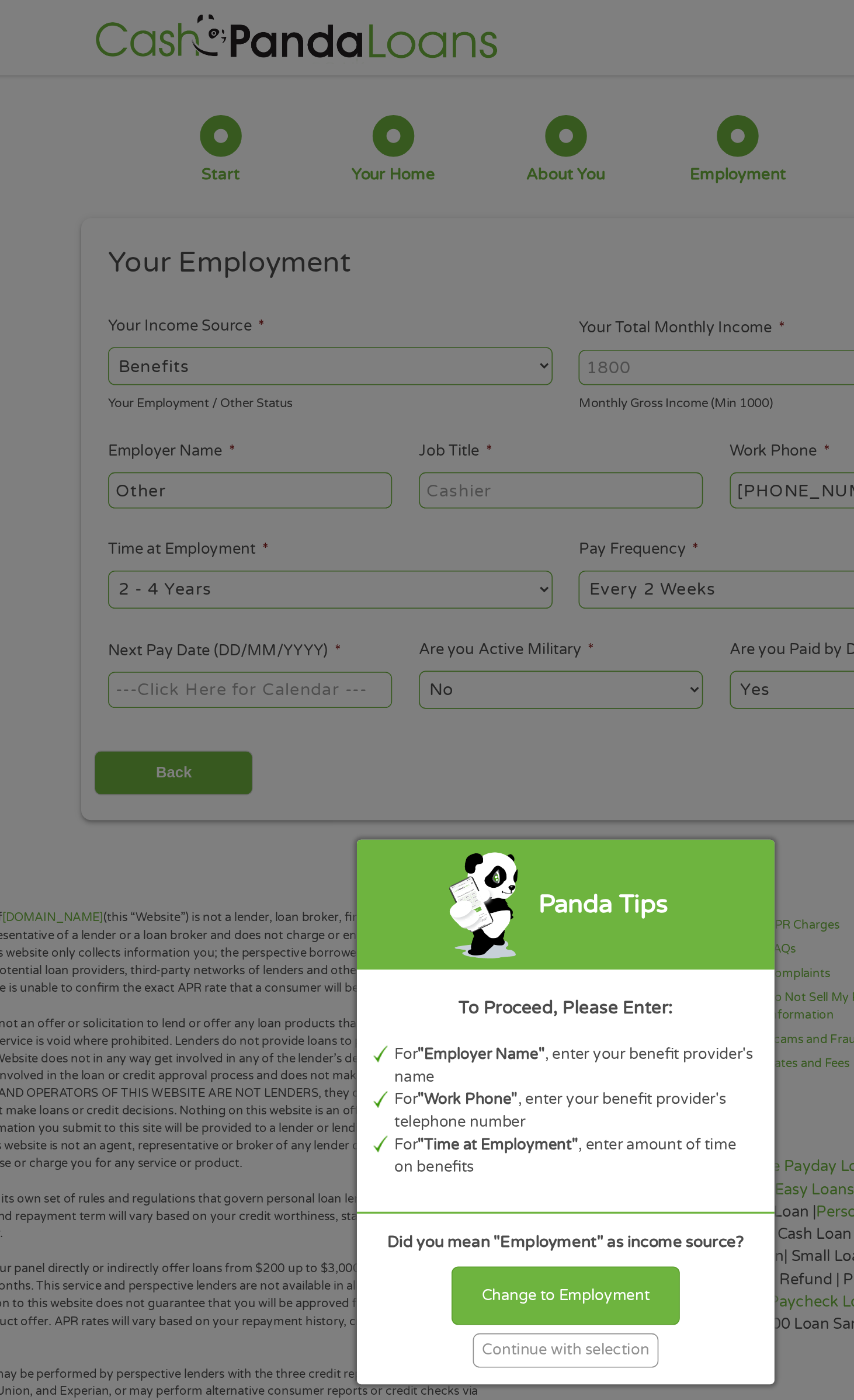
click at [565, 220] on div "Panda Tips To Proceed, Please Enter: For "Employer Name" , enter your benefit p…" at bounding box center [427, 700] width 854 height 1400
click at [544, 258] on div "Panda Tips To Proceed, Please Enter: For "Employer Name" , enter your benefit p…" at bounding box center [427, 700] width 854 height 1400
click at [551, 236] on div "Panda Tips To Proceed, Please Enter: For "Employer Name" , enter your benefit p…" at bounding box center [427, 700] width 854 height 1400
click at [535, 239] on div "Panda Tips To Proceed, Please Enter: For "Employer Name" , enter your benefit p…" at bounding box center [427, 700] width 854 height 1400
click at [541, 238] on div "Panda Tips To Proceed, Please Enter: For "Employer Name" , enter your benefit p…" at bounding box center [427, 700] width 854 height 1400
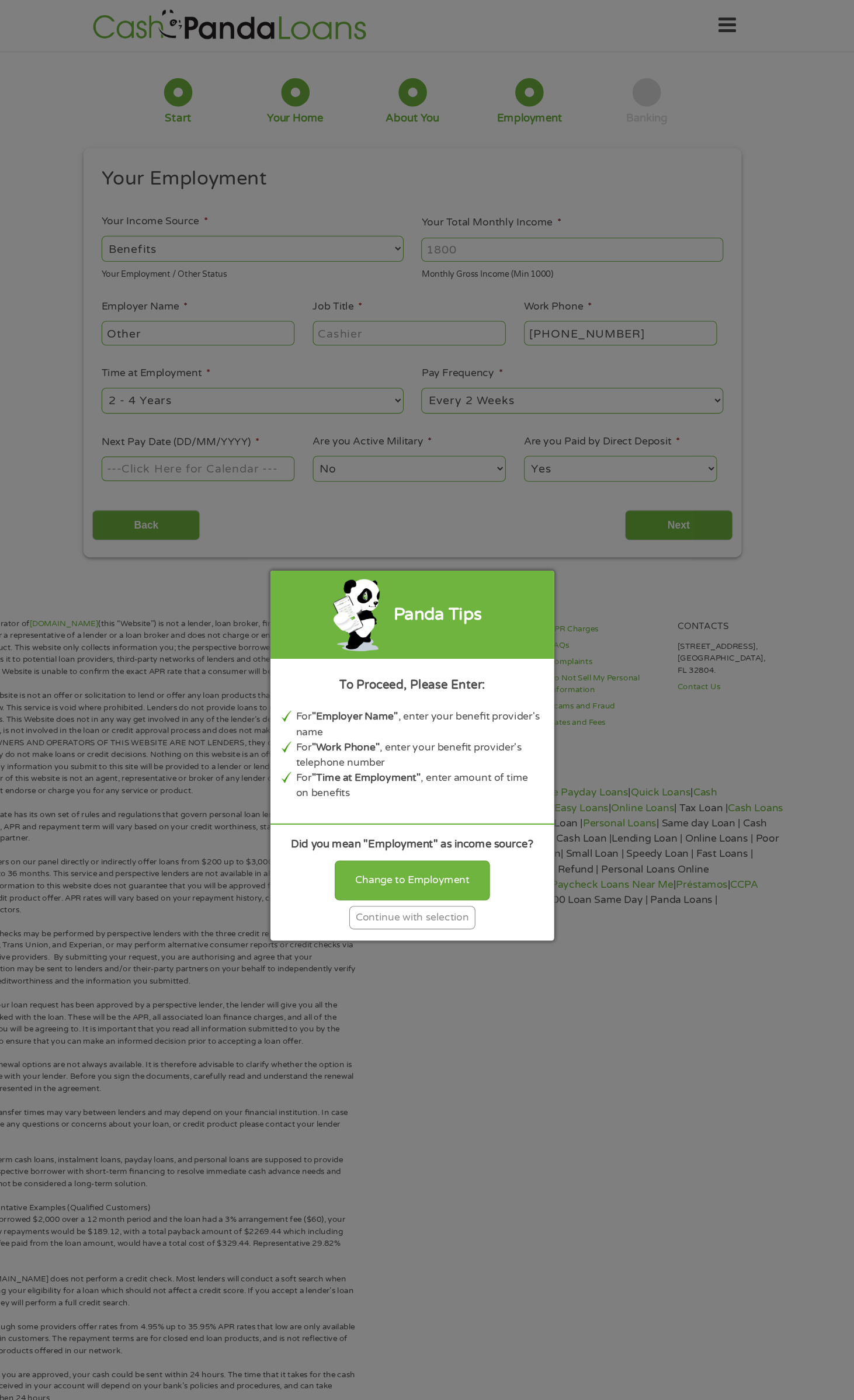
click at [472, 861] on div "Continue with selection" at bounding box center [427, 850] width 117 height 22
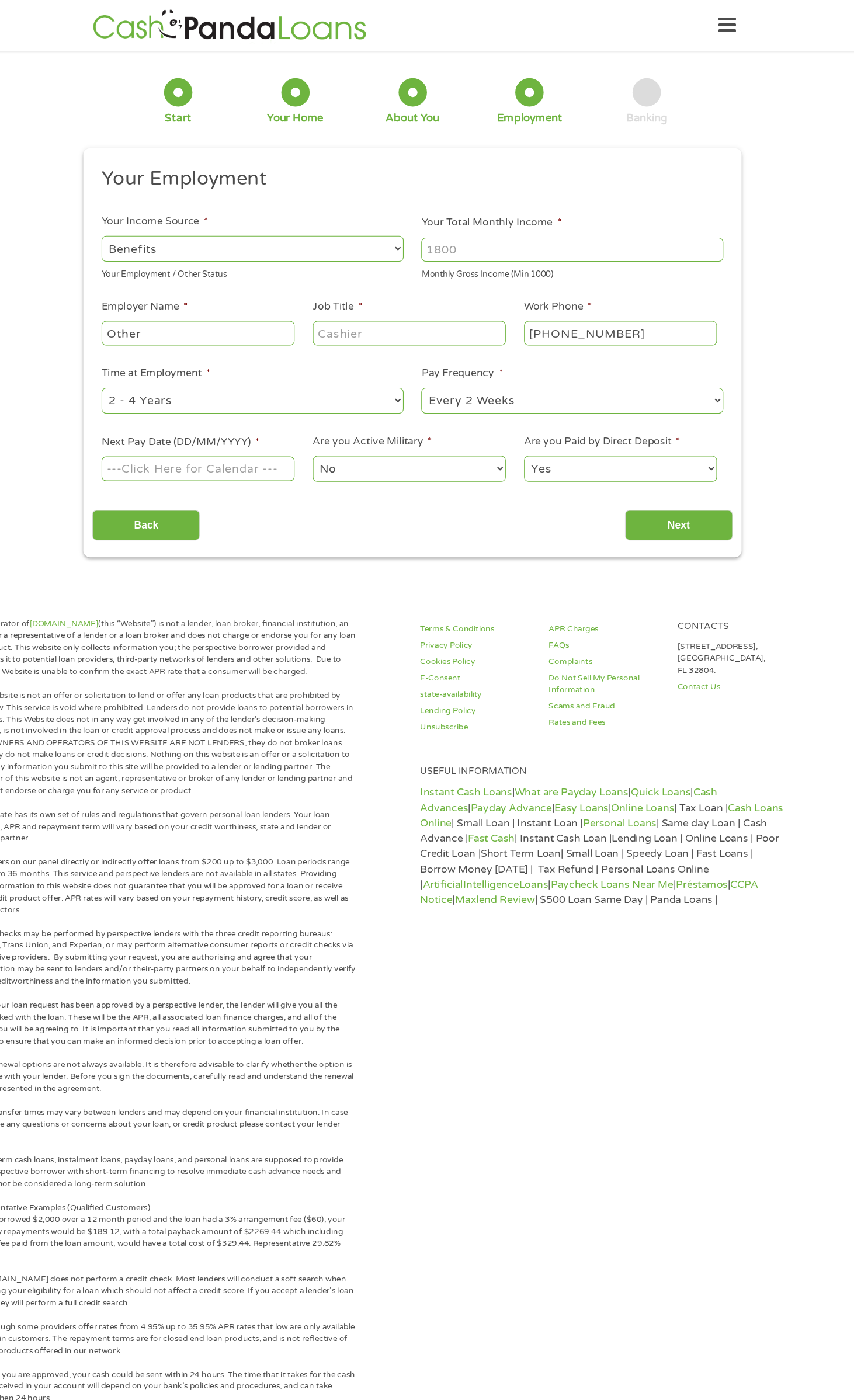
click at [647, 231] on input "Your Total Monthly Income *" at bounding box center [575, 231] width 280 height 22
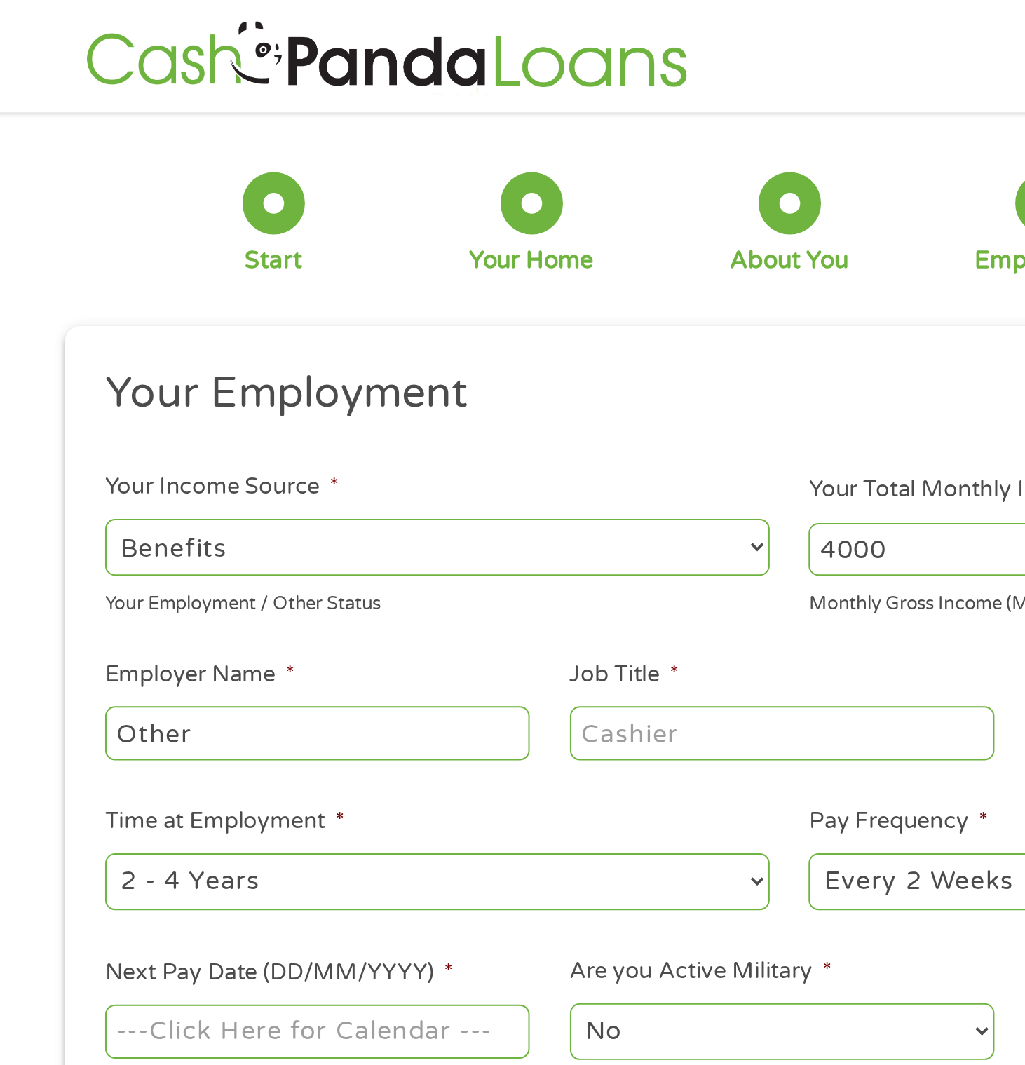
type input "4000"
click at [354, 371] on input "Other" at bounding box center [274, 370] width 215 height 27
type input "O"
type input "SSDI"
click at [511, 376] on input "Job Title *" at bounding box center [509, 370] width 215 height 27
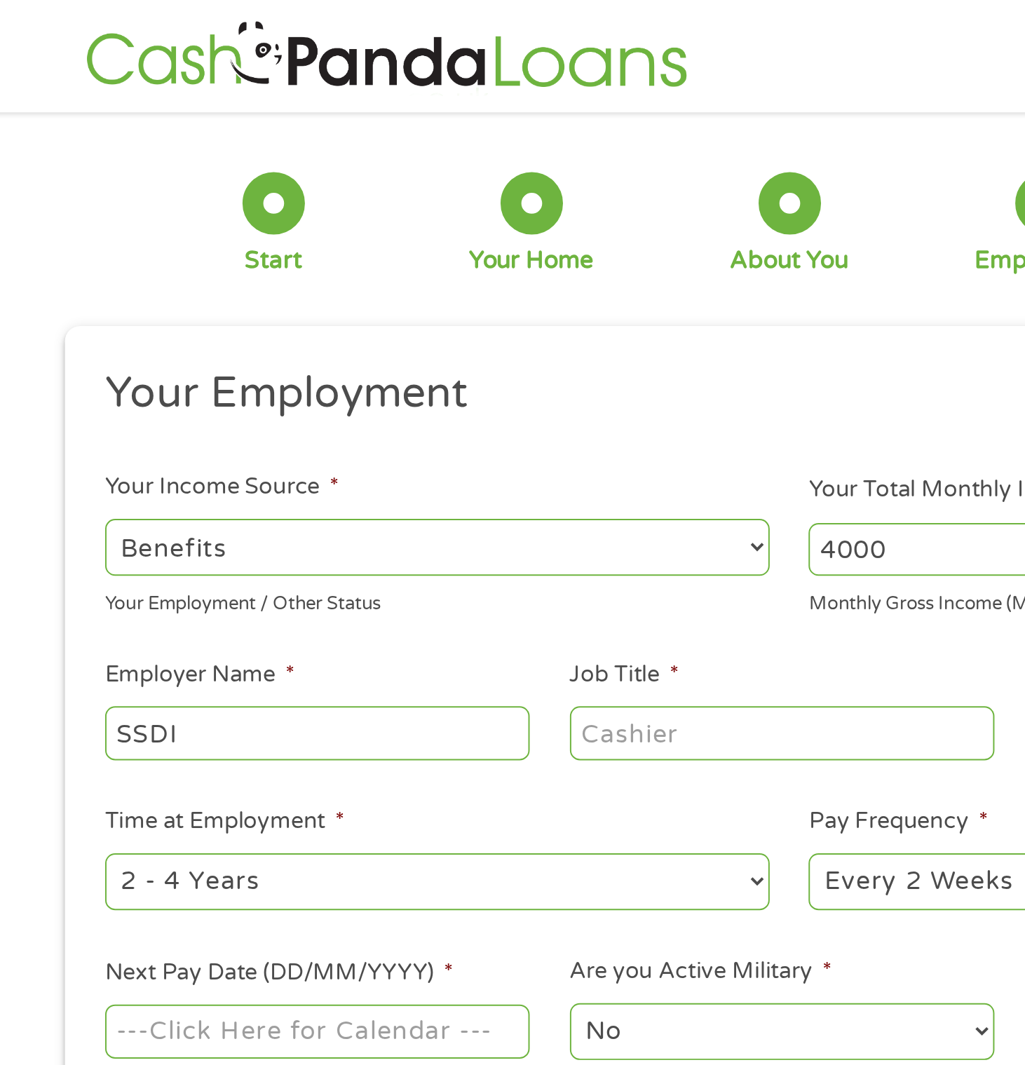
click at [510, 378] on input "Job Title *" at bounding box center [509, 370] width 215 height 27
type input "Ssd"
click at [491, 452] on select "--- Choose one --- 1 Year or less 1 - 2 Years 2 - 4 Years Over 4 Years" at bounding box center [335, 445] width 336 height 29
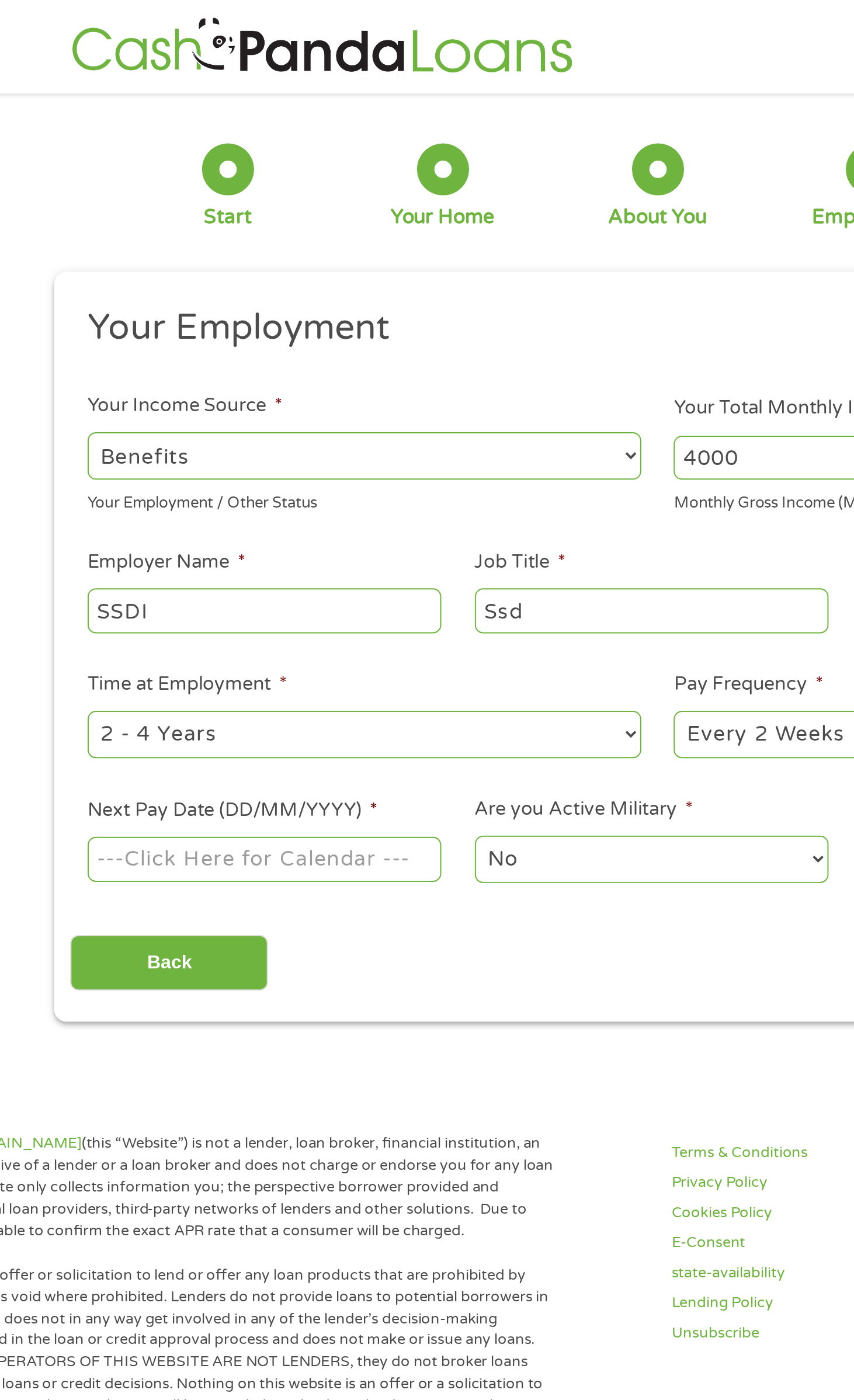
select select "60months"
click at [639, 383] on select "--- Choose one --- Every 2 Weeks Every Week Monthly Semi-Monthly" at bounding box center [575, 371] width 280 height 24
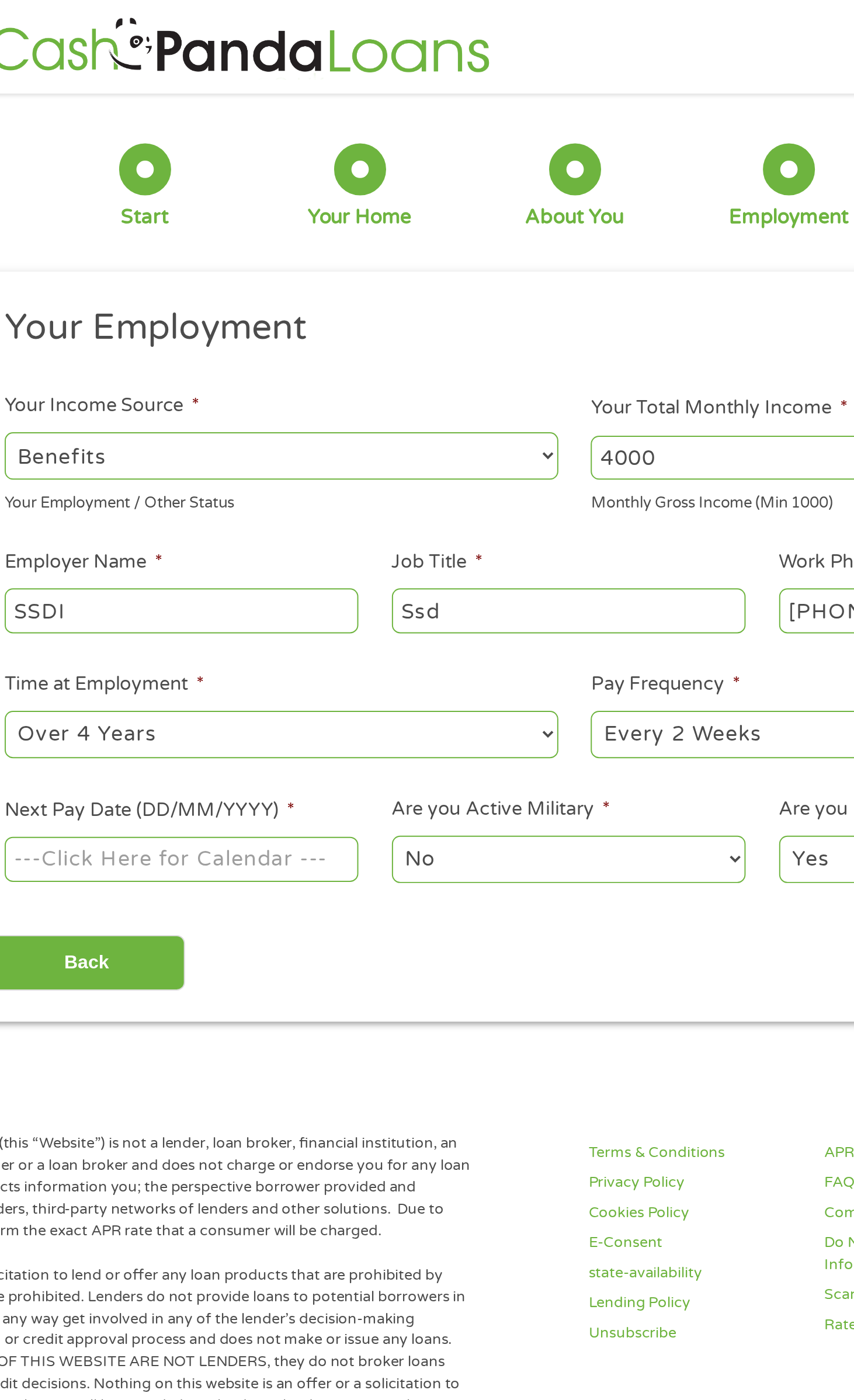
click at [301, 439] on input "Next Pay Date (DD/MM/YYYY) *" at bounding box center [228, 434] width 179 height 22
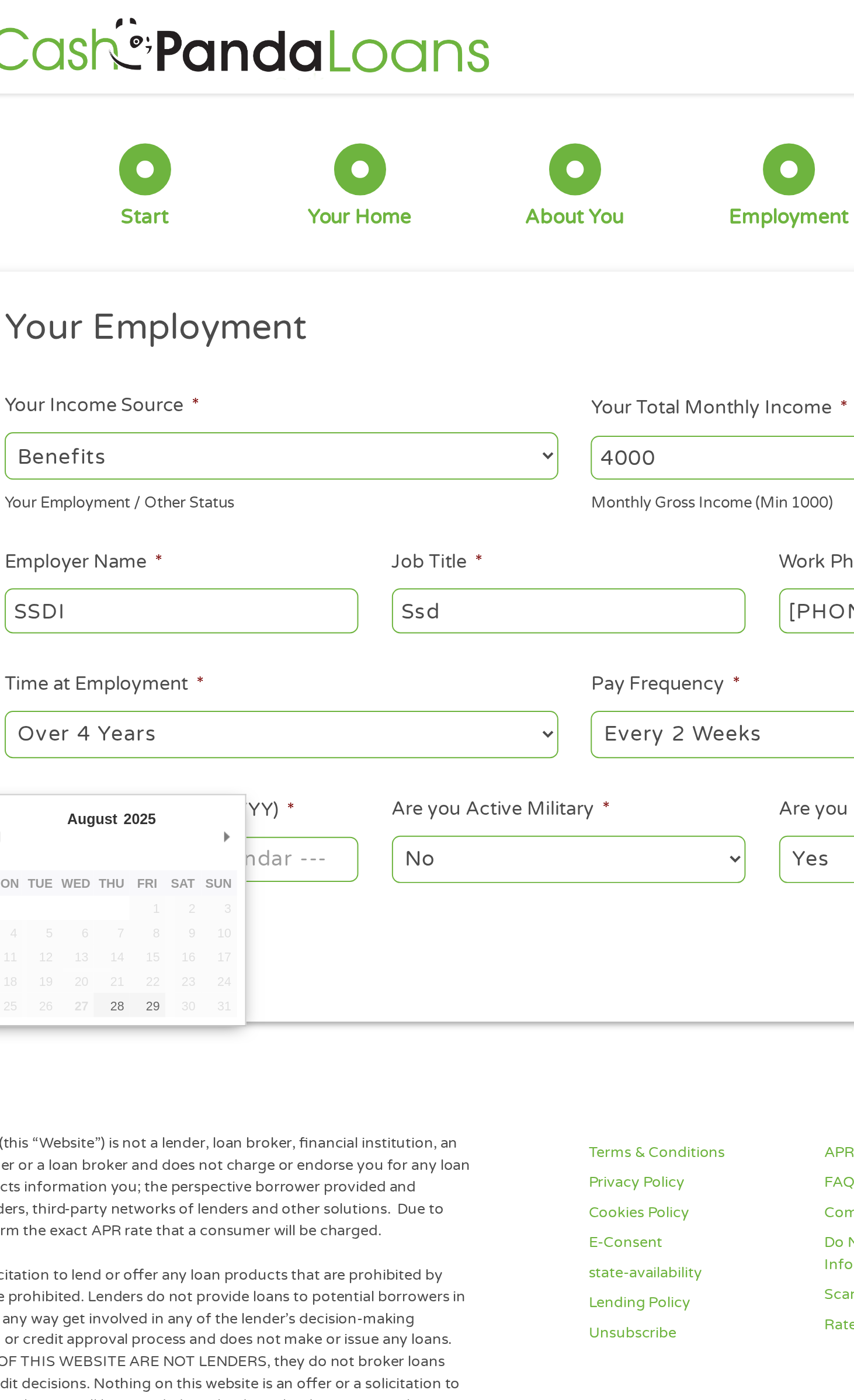
click at [267, 432] on input "Next Pay Date (DD/MM/YYYY) *" at bounding box center [228, 434] width 179 height 22
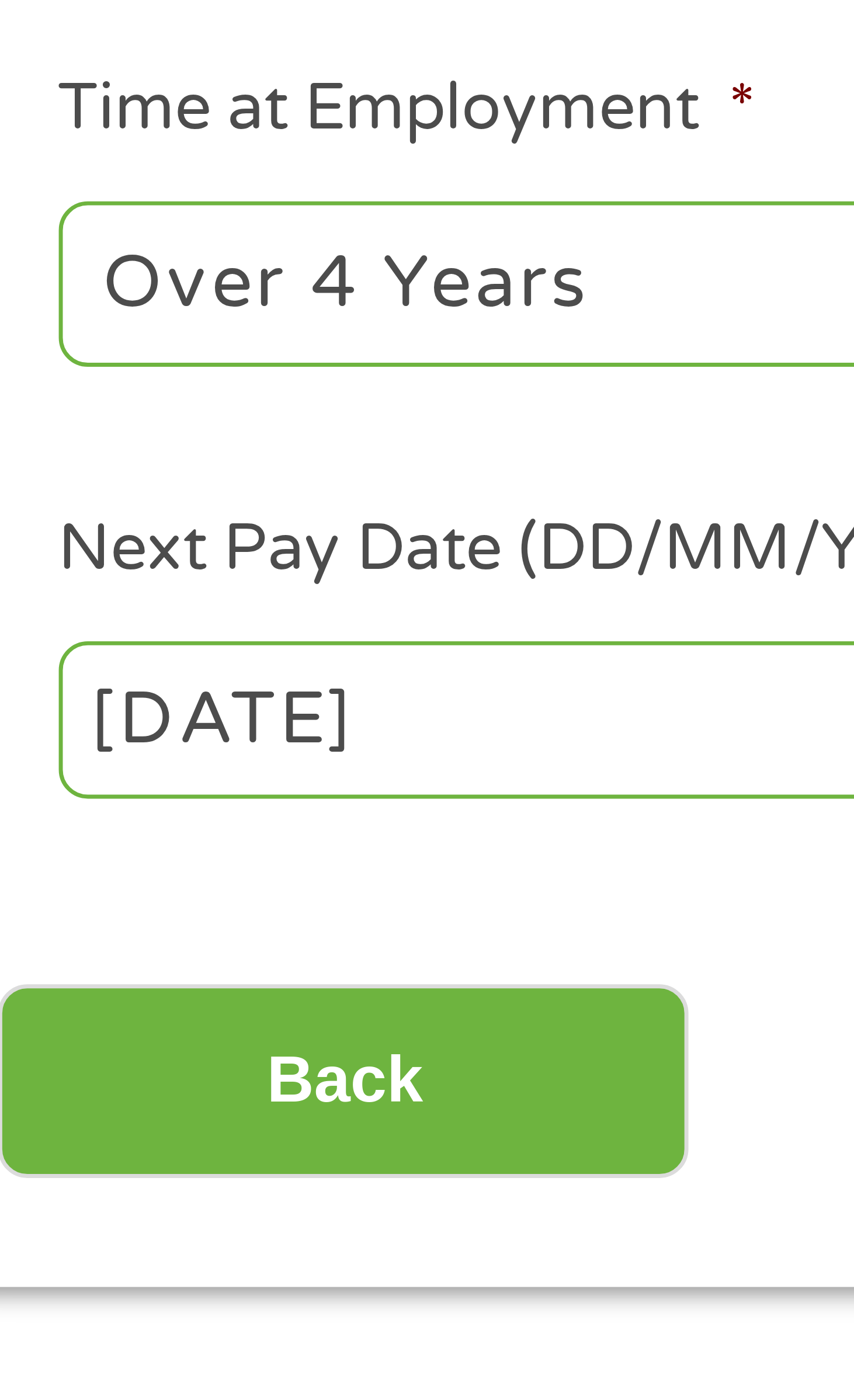
click at [160, 433] on body "Home Get Loan Offer How it works FAQs Blog Cash Loans Quick Loans Online Loans …" at bounding box center [427, 715] width 854 height 1430
click at [177, 427] on input "[DATE]" at bounding box center [228, 434] width 179 height 22
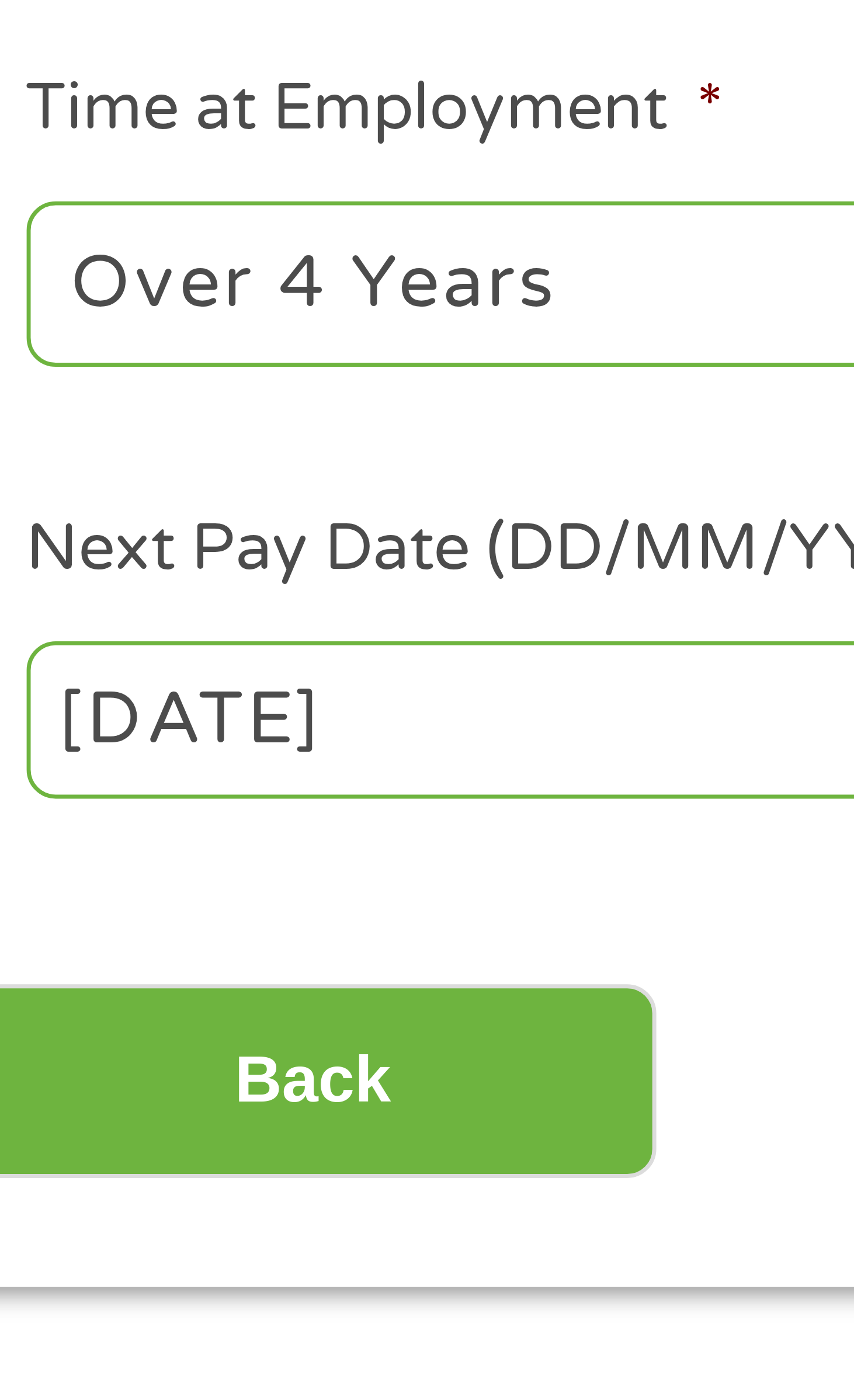
click at [167, 435] on body "Home Get Loan Offer How it works FAQs Blog Cash Loans Quick Loans Online Loans …" at bounding box center [427, 715] width 854 height 1430
click at [163, 437] on input "[DATE]" at bounding box center [228, 434] width 179 height 22
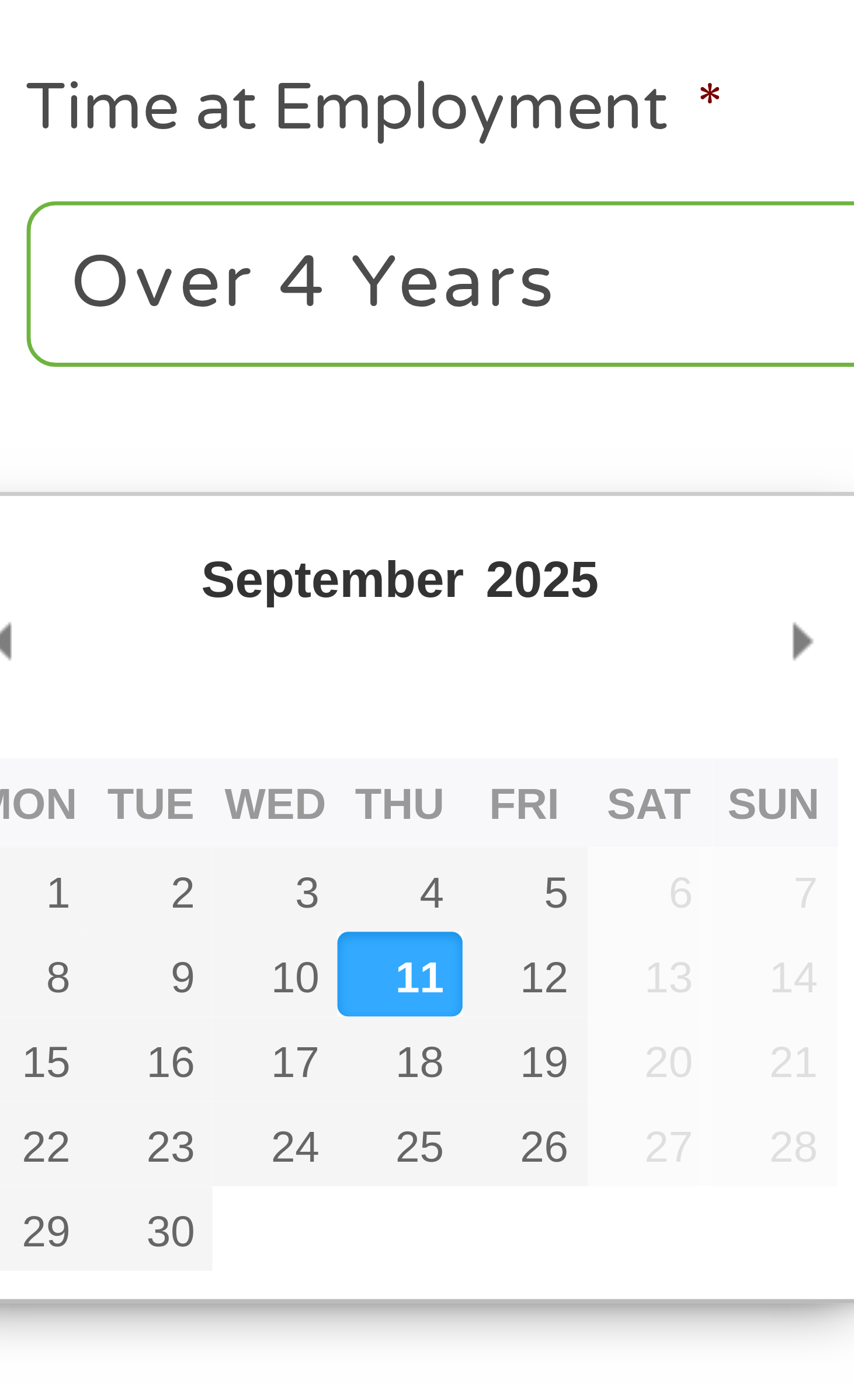
type input "[DATE]"
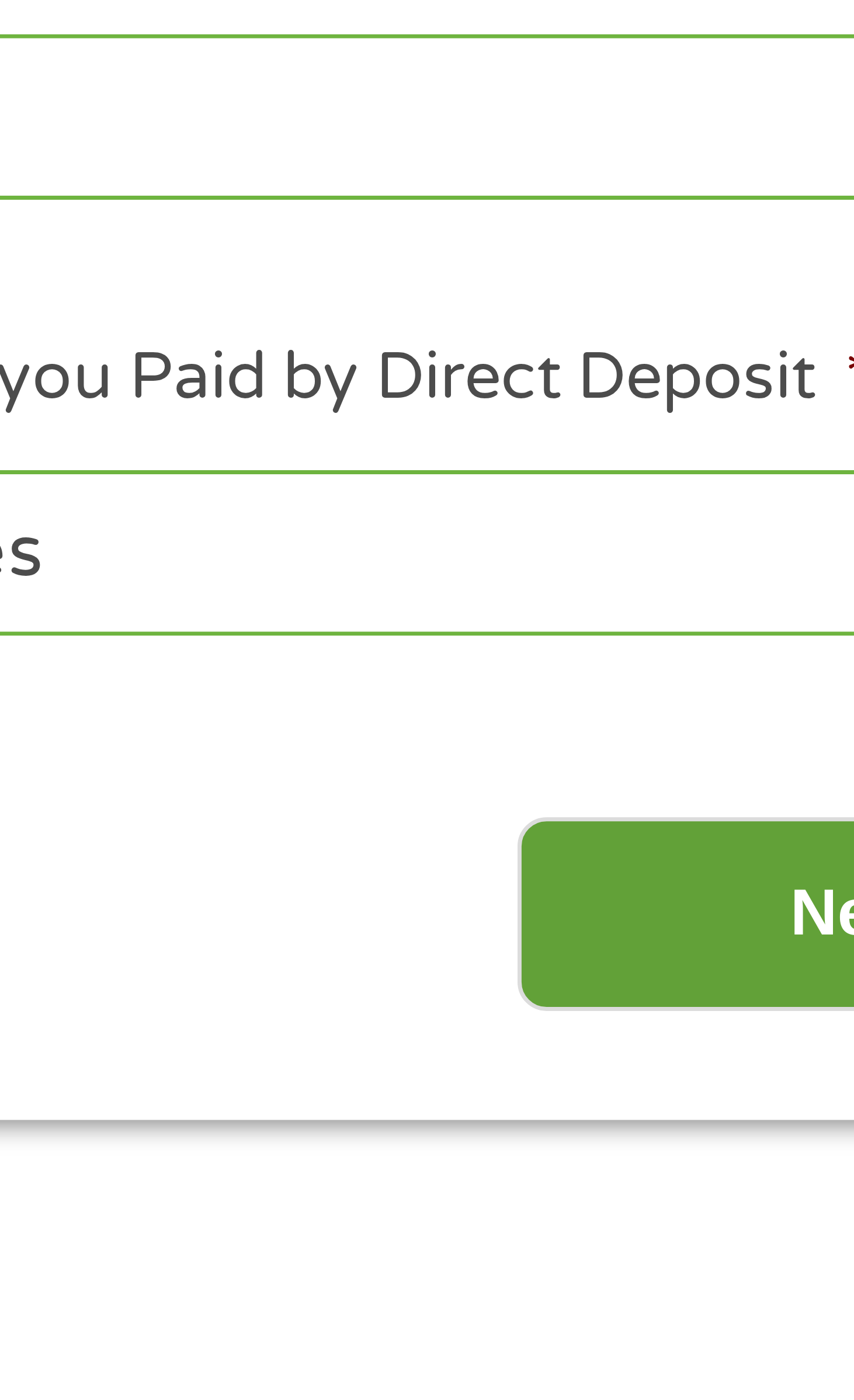
click at [660, 488] on input "Next" at bounding box center [674, 487] width 100 height 28
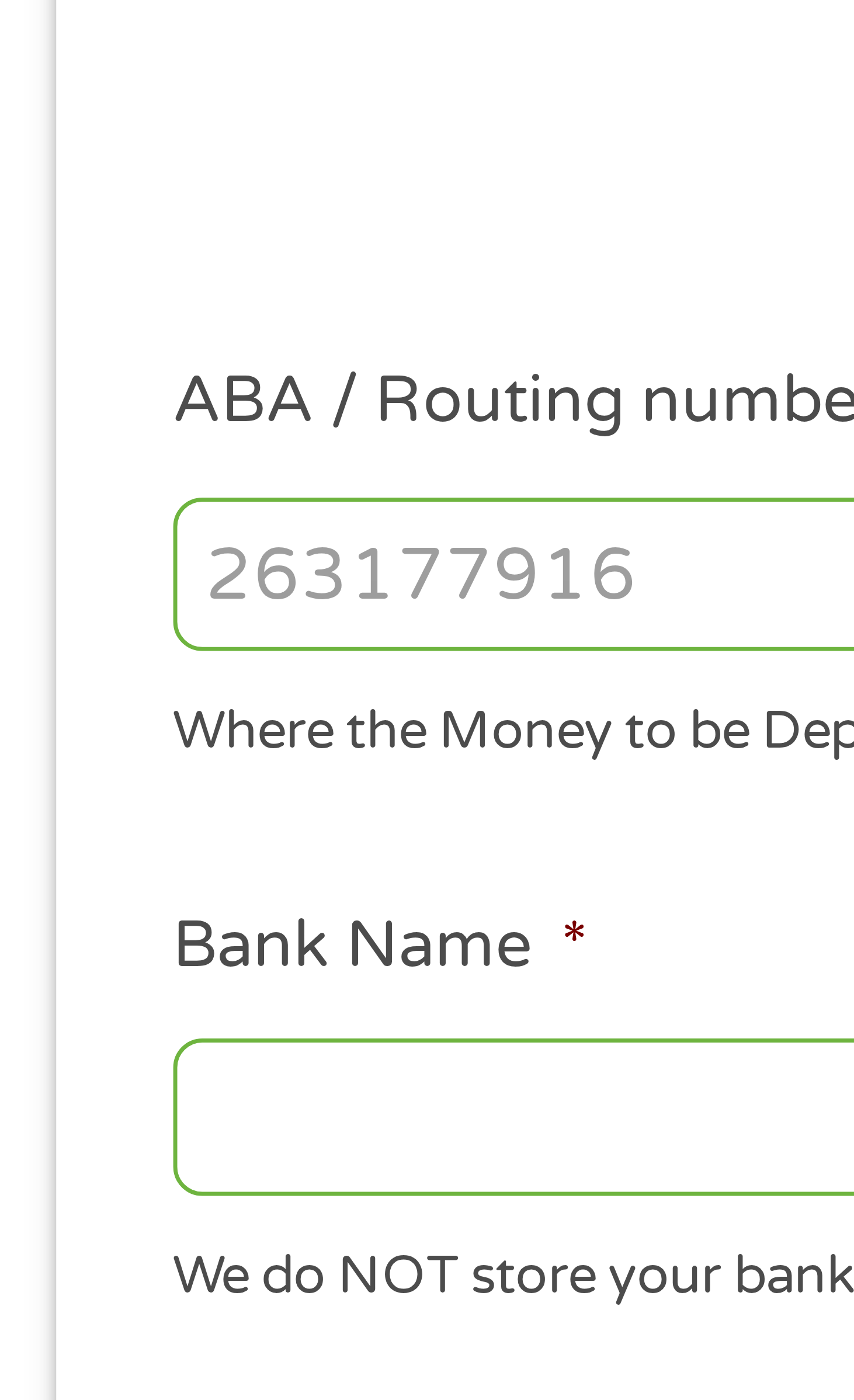
click at [183, 408] on input "ABA / Routing number *" at bounding box center [279, 407] width 280 height 22
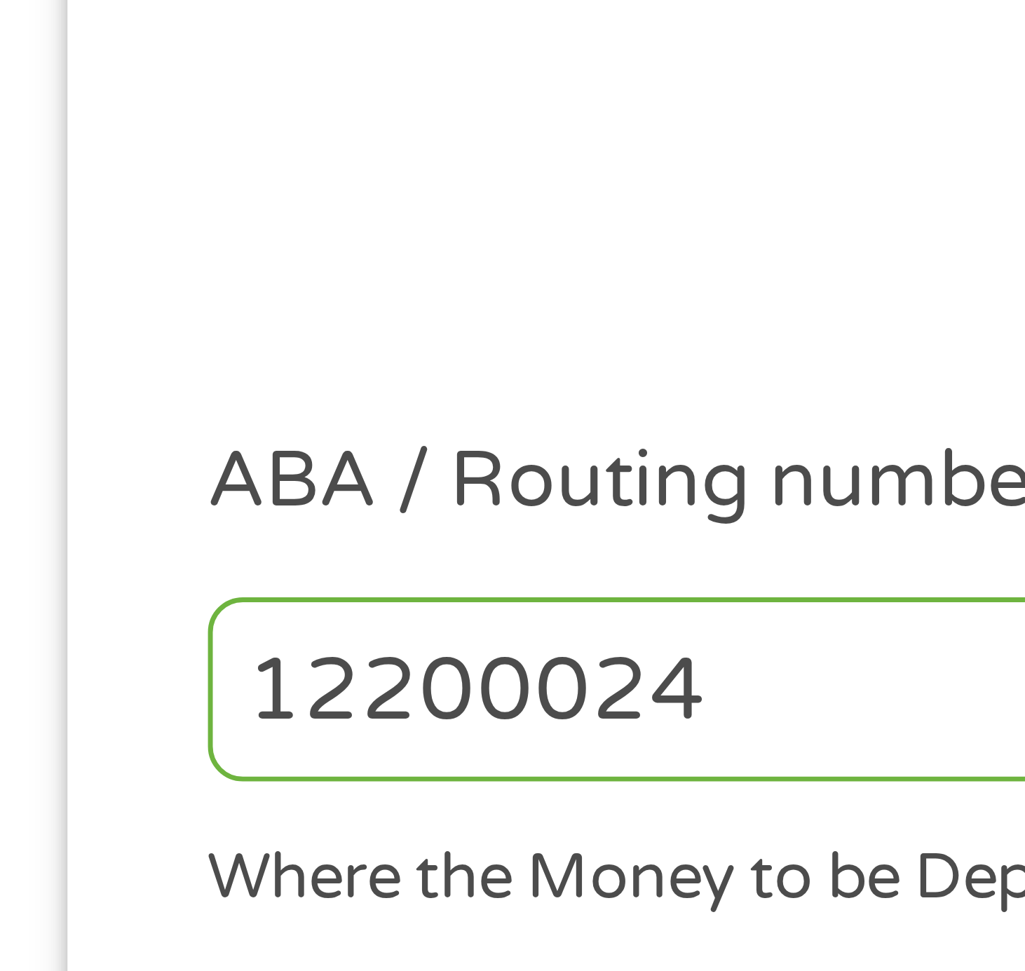
type input "122000247"
type input "[PERSON_NAME] FARGO BANK NA"
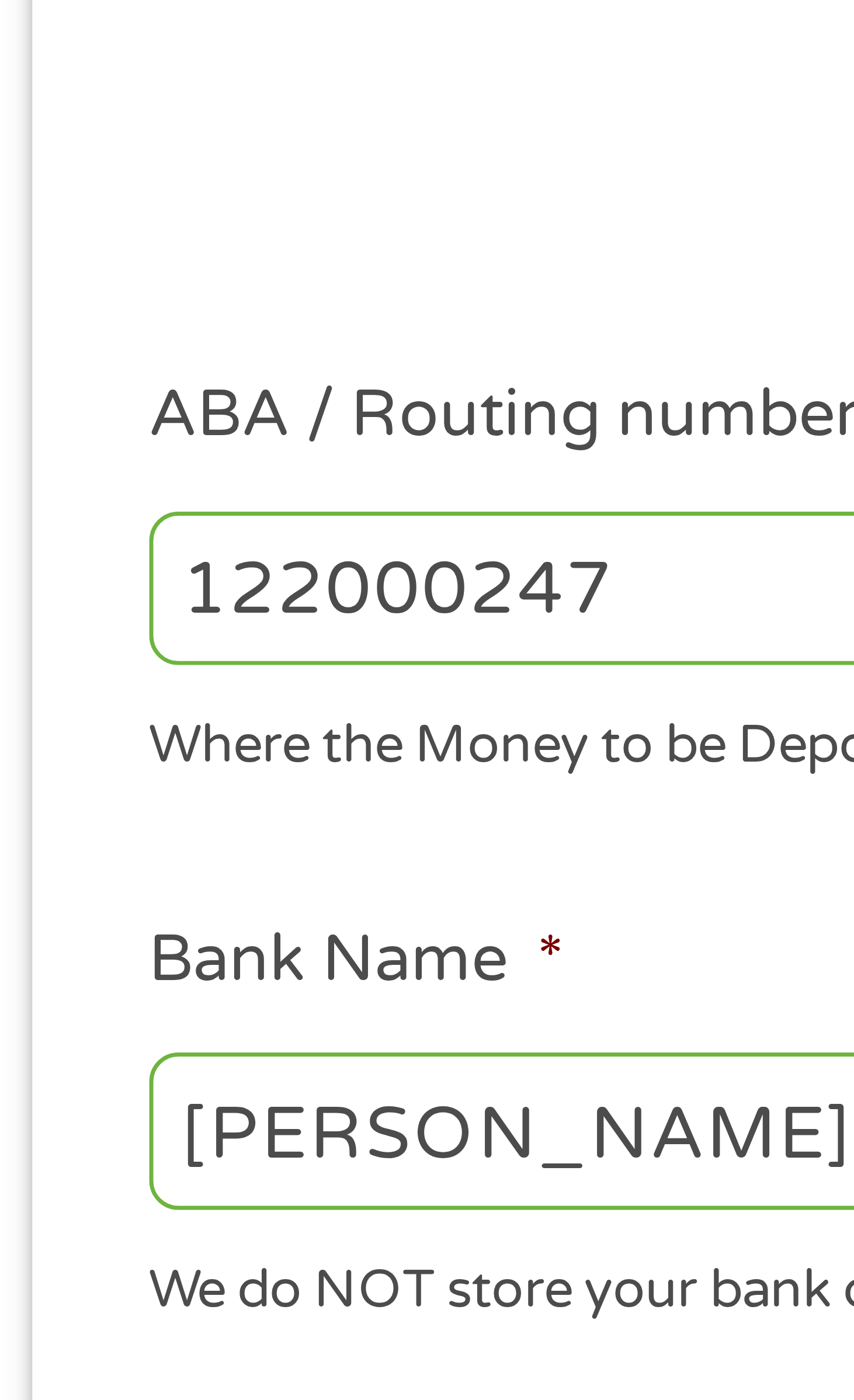
type input "122000247"
click at [207, 437] on ul "Bank Information Where do you want the funds deposited? ABA / Routing number * …" at bounding box center [427, 445] width 593 height 582
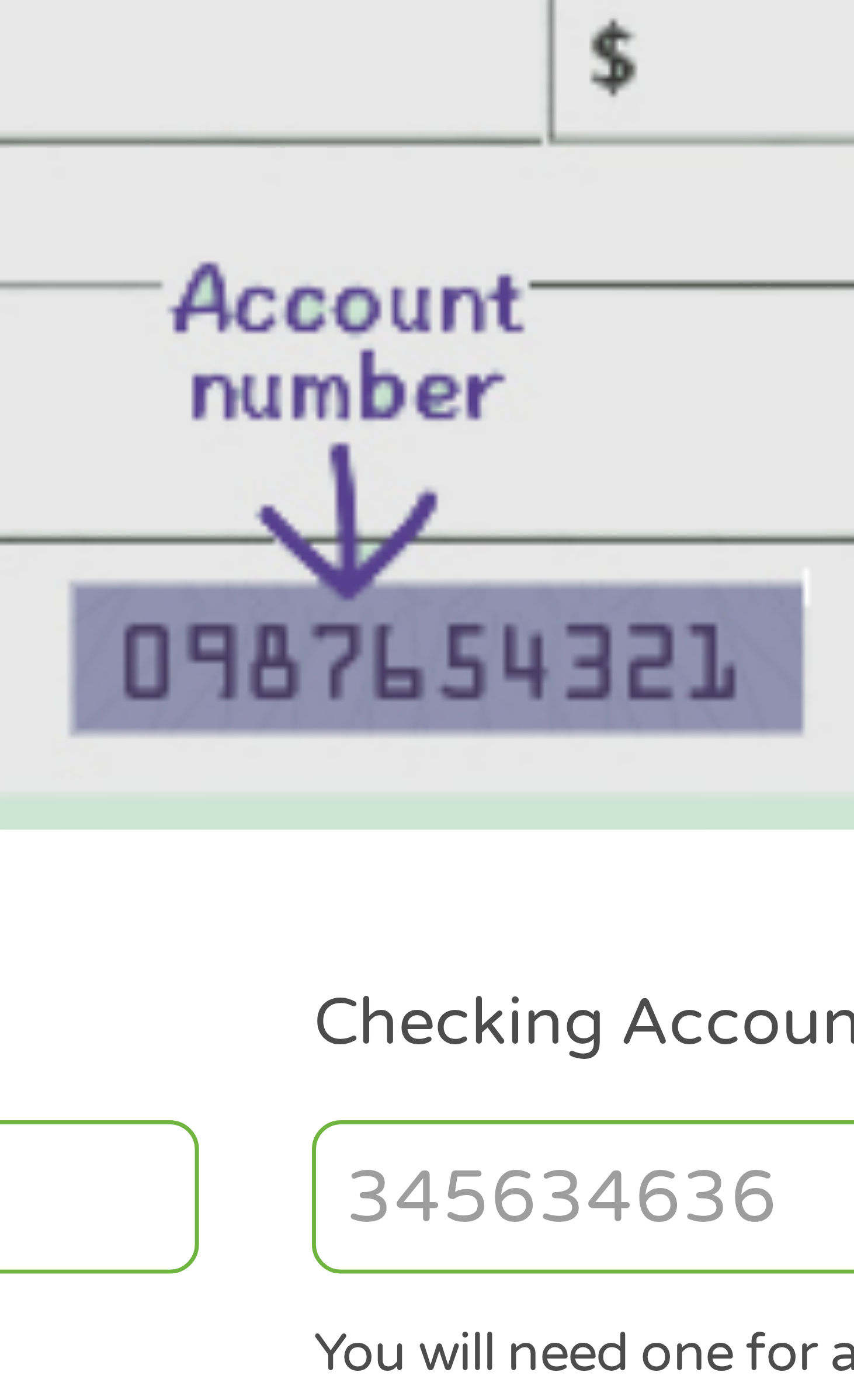
click at [458, 409] on input "Checking Account Number *" at bounding box center [575, 407] width 280 height 22
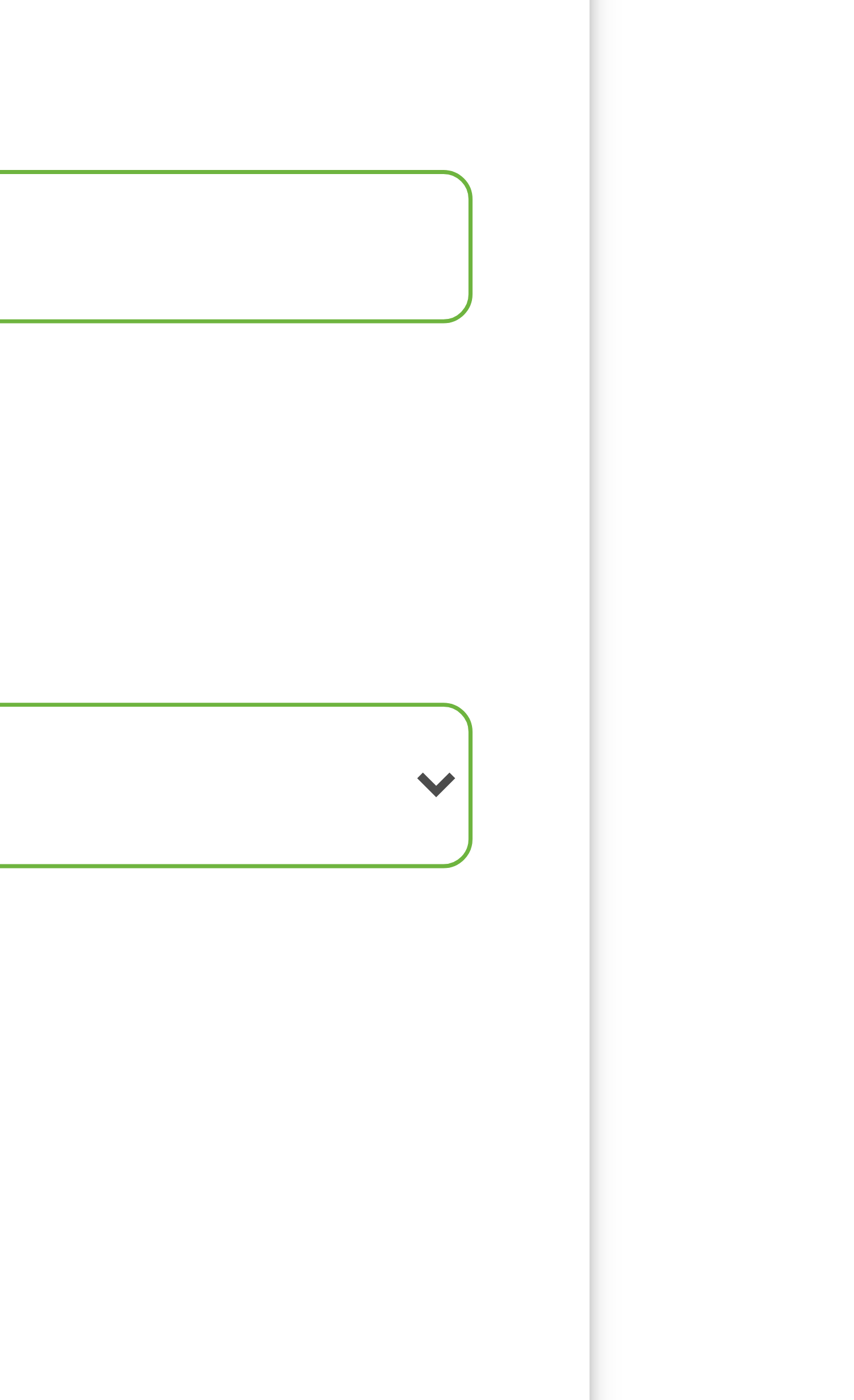
type input "2796636534"
click at [711, 488] on select "2 - 4 Years 6 - 12 Months 1 - 2 Years Over 4 Years" at bounding box center [575, 485] width 280 height 24
select select "60months"
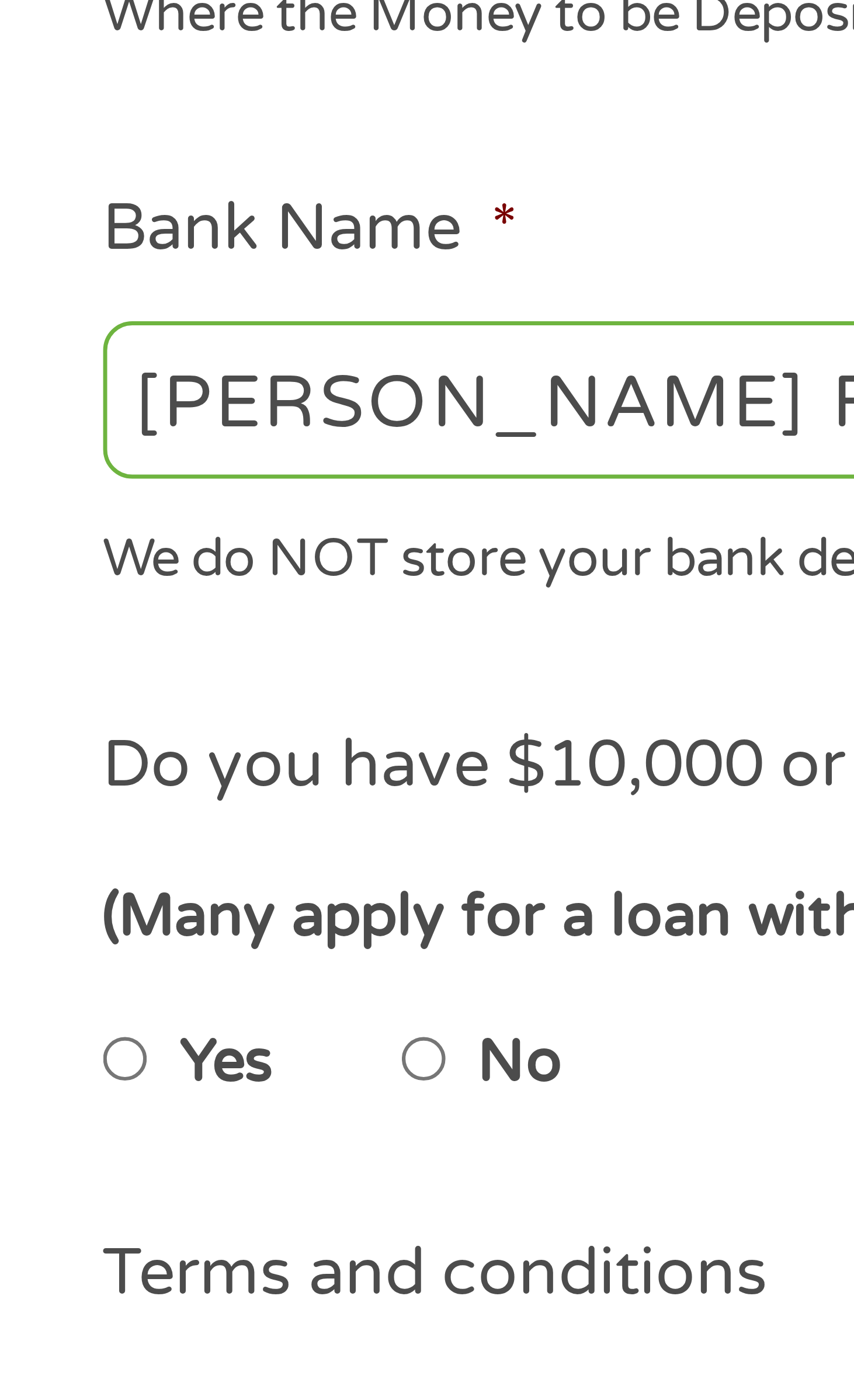
click at [146, 586] on input "Yes" at bounding box center [142, 581] width 7 height 18
radio input "true"
click at [145, 642] on input "I would like to be kept informed of other products and services available via e…" at bounding box center [142, 640] width 7 height 18
checkbox input "false"
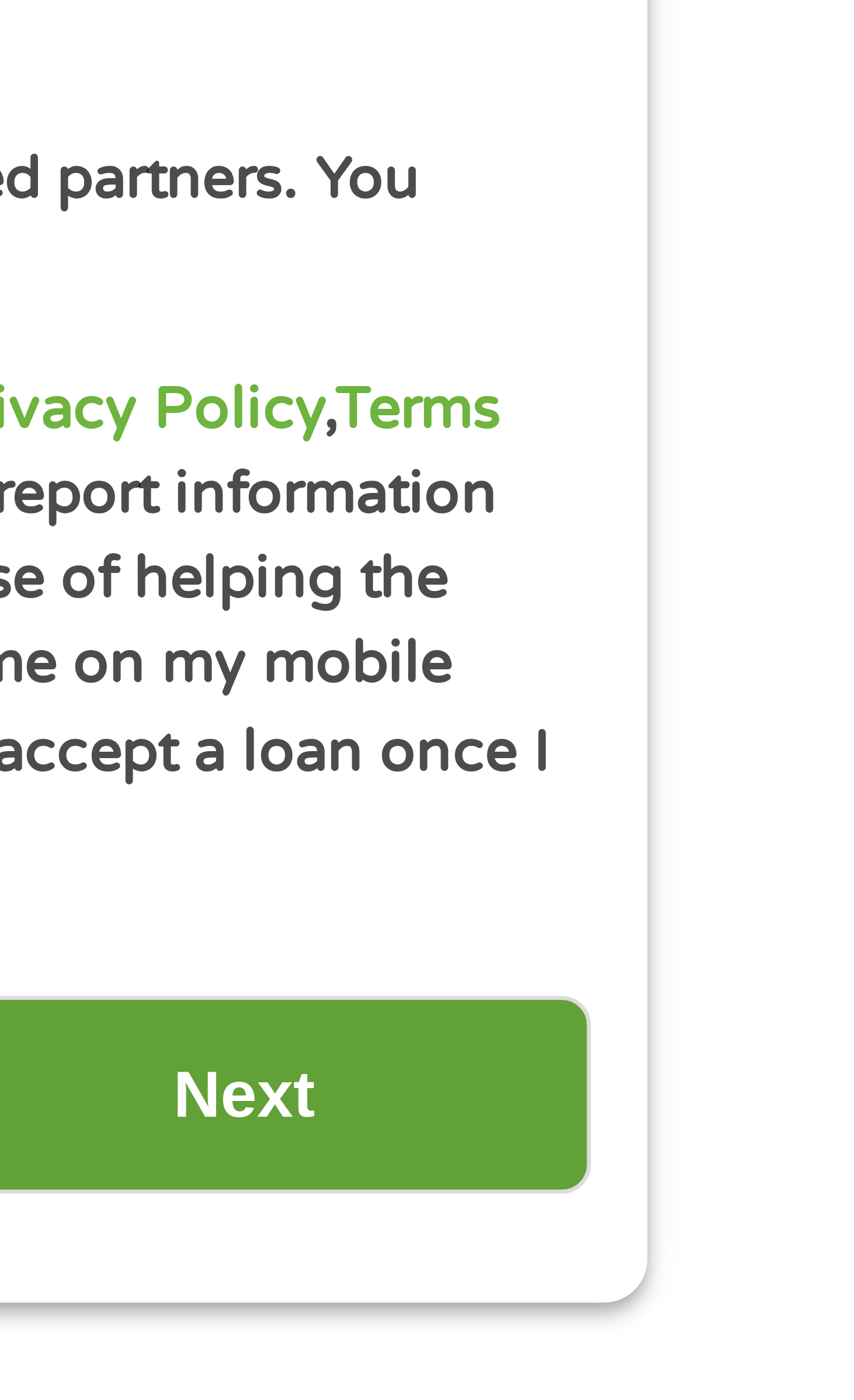
click at [689, 772] on input "Next" at bounding box center [674, 767] width 100 height 28
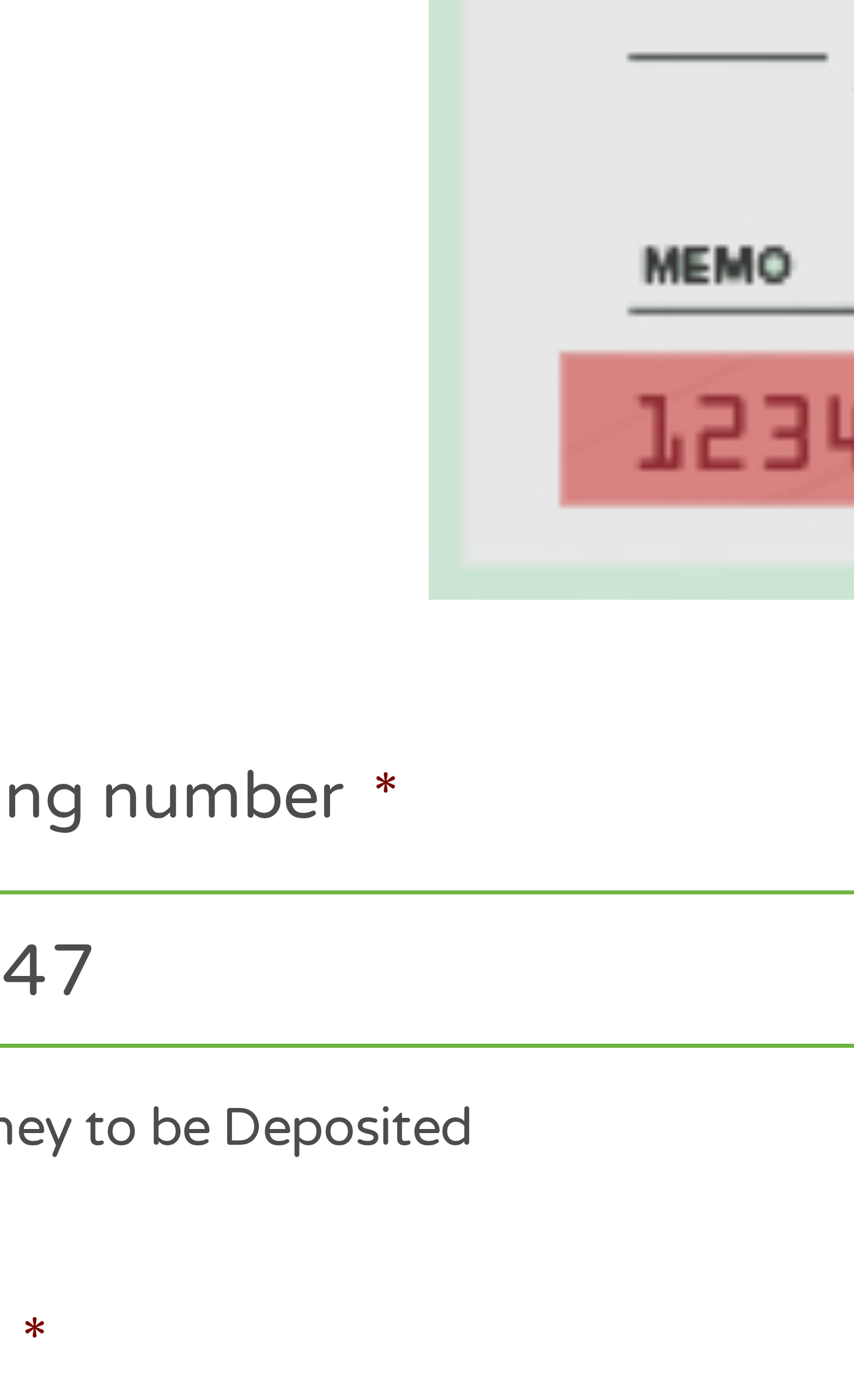
click at [303, 441] on input "122000247" at bounding box center [279, 450] width 280 height 22
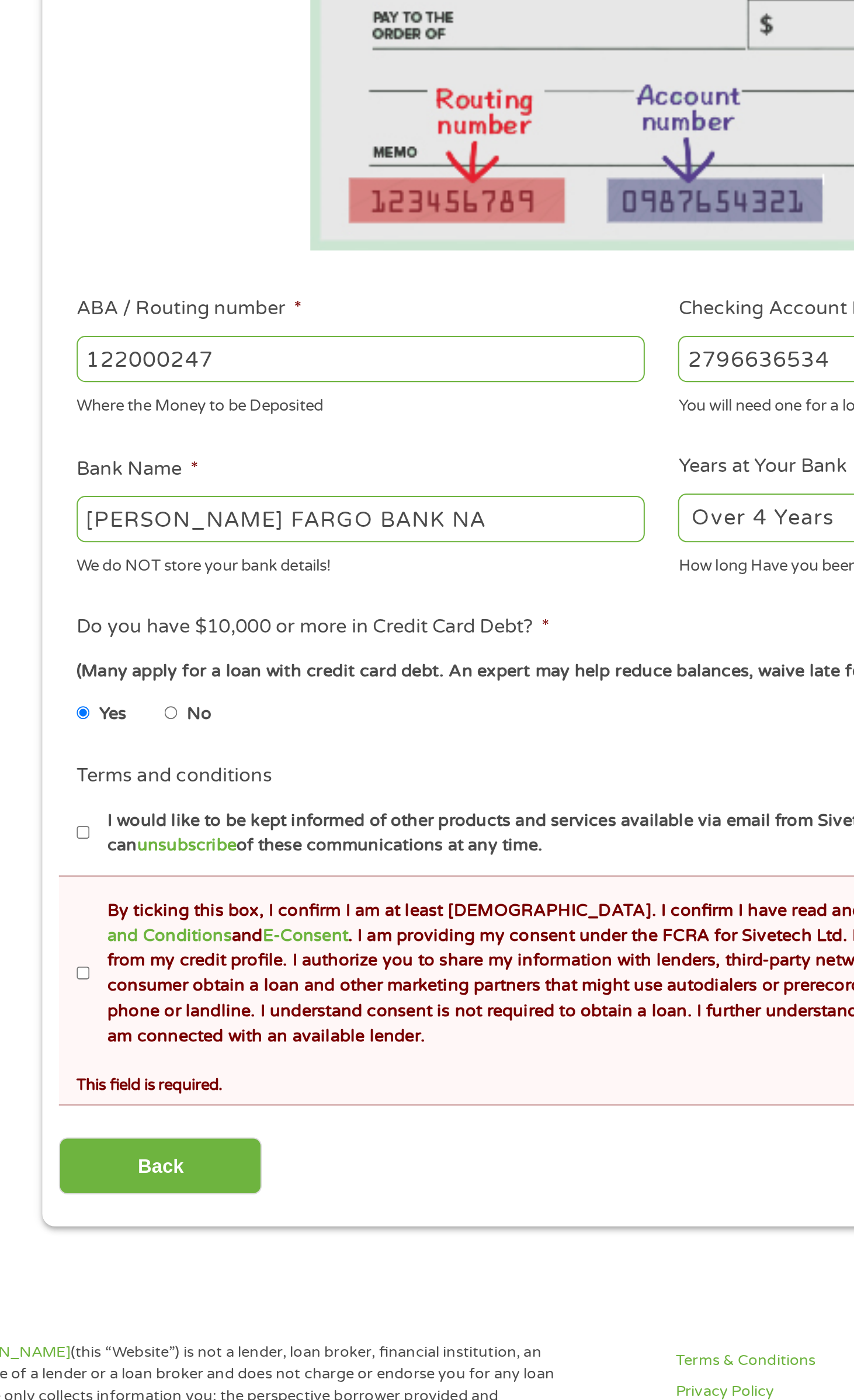
click at [491, 676] on label "I would like to be kept informed of other products and services available via e…" at bounding box center [432, 684] width 573 height 25
click at [146, 676] on input "I would like to be kept informed of other products and services available via e…" at bounding box center [142, 684] width 7 height 18
checkbox input "true"
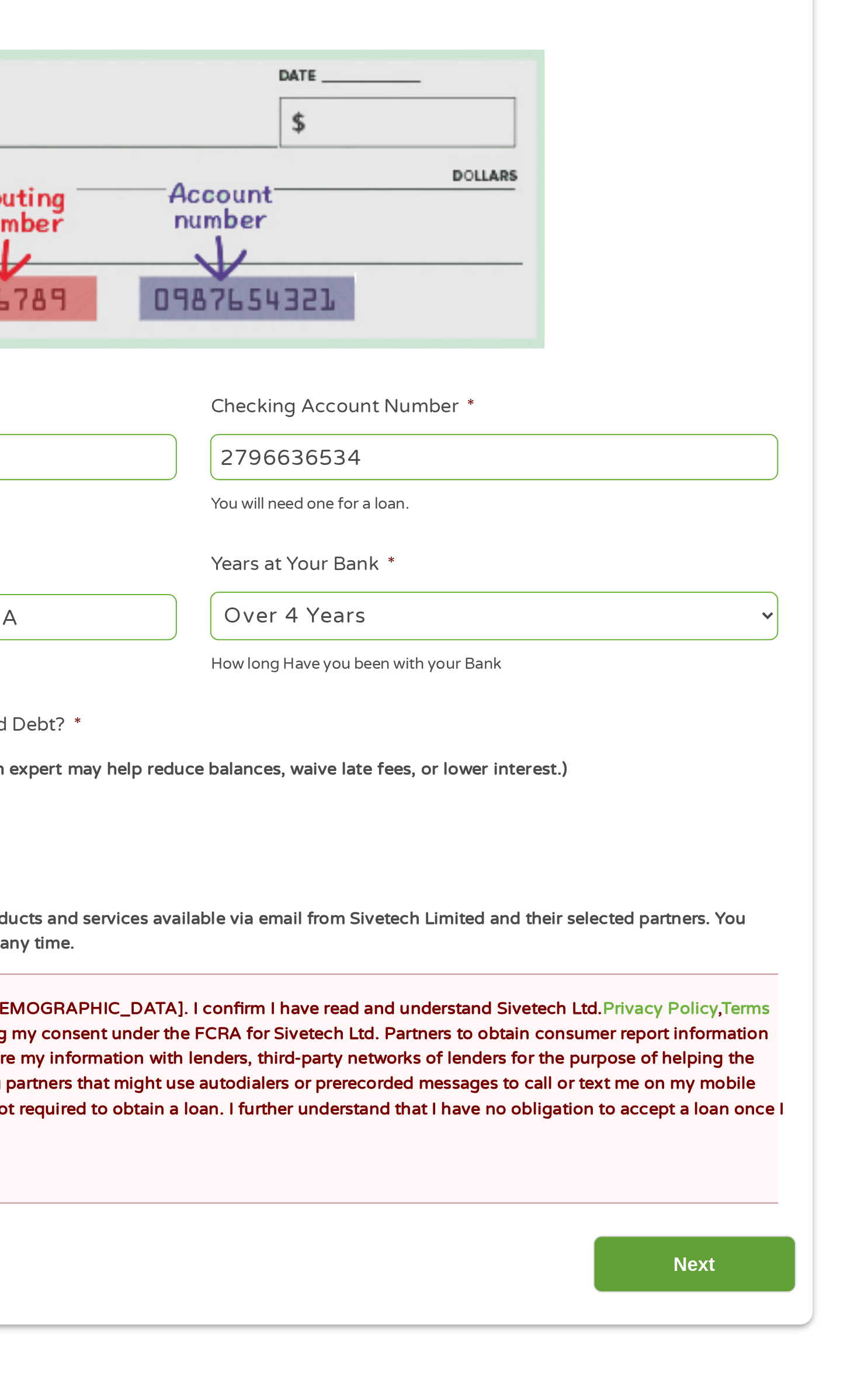
click at [718, 853] on input "Next" at bounding box center [674, 848] width 100 height 28
click at [713, 849] on input "Next" at bounding box center [674, 848] width 100 height 28
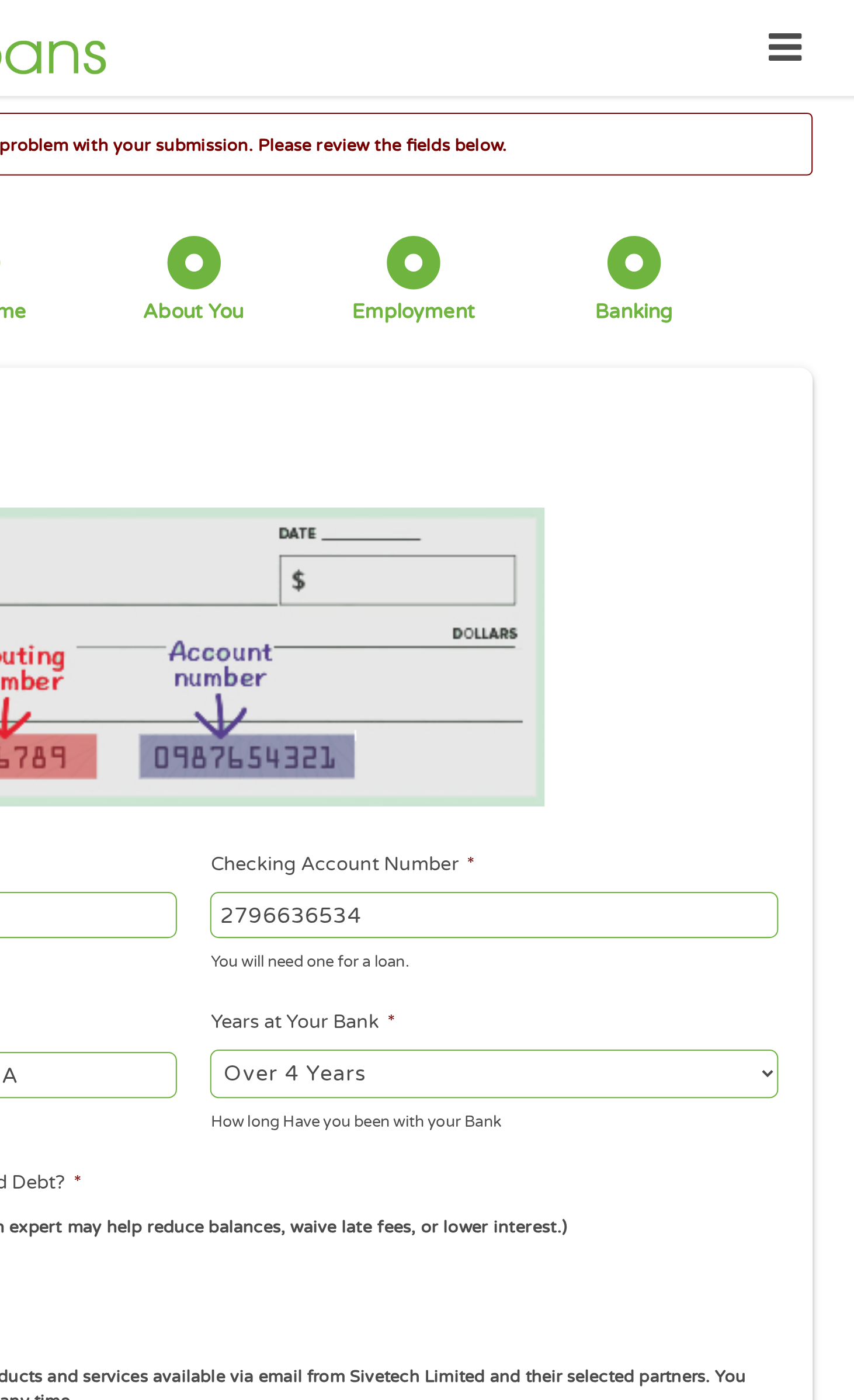
click at [717, 580] on li "Do you have $10,000 or more in Credit Card Debt? * (Many apply for a loan with …" at bounding box center [427, 608] width 593 height 66
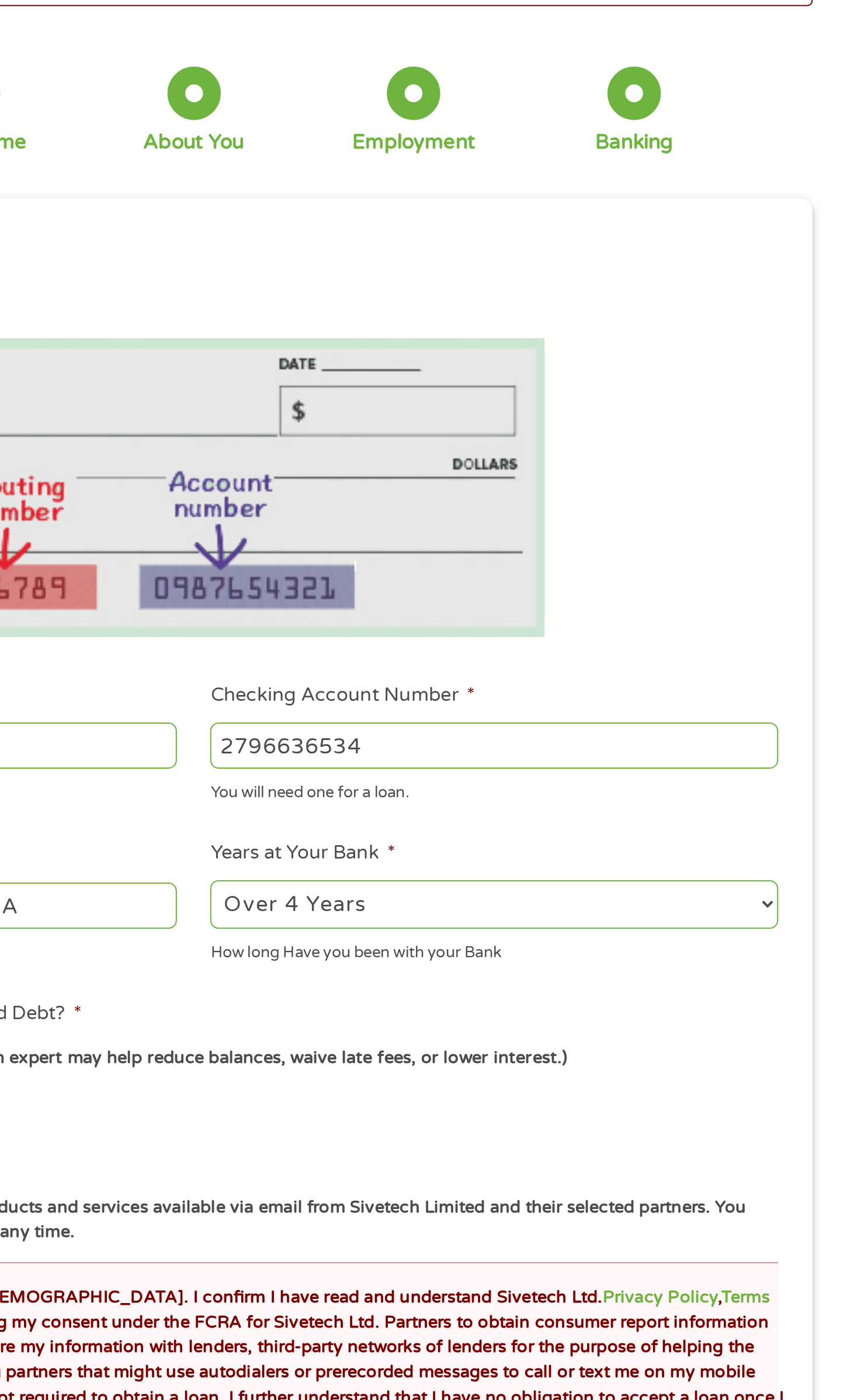
click at [703, 540] on select "2 - 4 Years 6 - 12 Months 1 - 2 Years Over 4 Years" at bounding box center [575, 528] width 280 height 24
click at [724, 411] on div "This field is hidden when viewing the form gclid EAIaIQobChMInpLqi7mNjwMV4ZjuAR…" at bounding box center [427, 529] width 610 height 698
click at [712, 530] on select "2 - 4 Years 6 - 12 Months 1 - 2 Years Over 4 Years" at bounding box center [575, 528] width 280 height 24
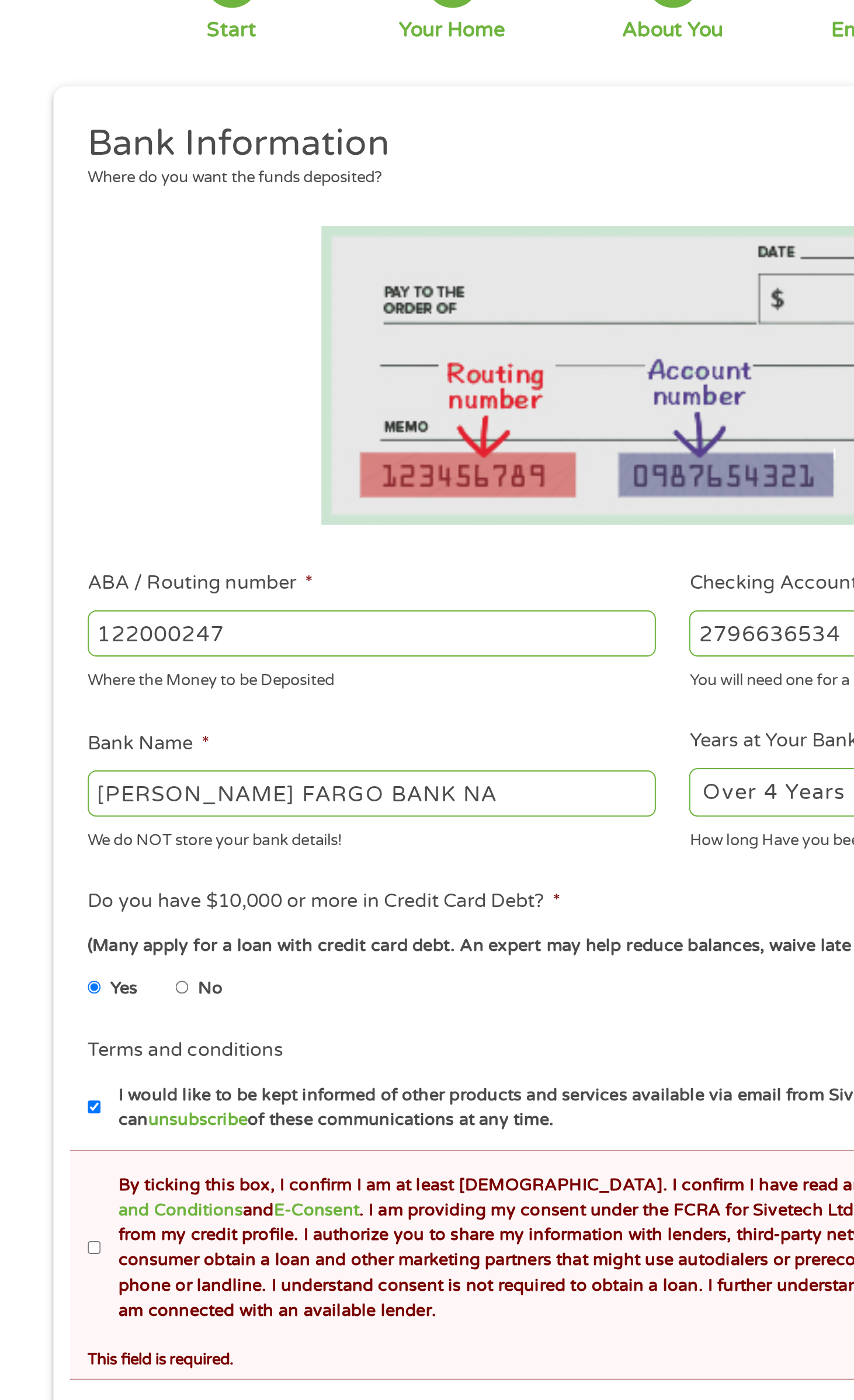
click at [172, 762] on label "By ticking this box, I confirm I am at least [DEMOGRAPHIC_DATA]. I confirm I ha…" at bounding box center [432, 754] width 573 height 75
click at [146, 762] on input "By ticking this box, I confirm I am at least [DEMOGRAPHIC_DATA]. I confirm I ha…" at bounding box center [142, 753] width 7 height 18
checkbox input "true"
click at [211, 861] on input "Back" at bounding box center [180, 848] width 100 height 28
click at [217, 849] on input "Back" at bounding box center [180, 848] width 100 height 28
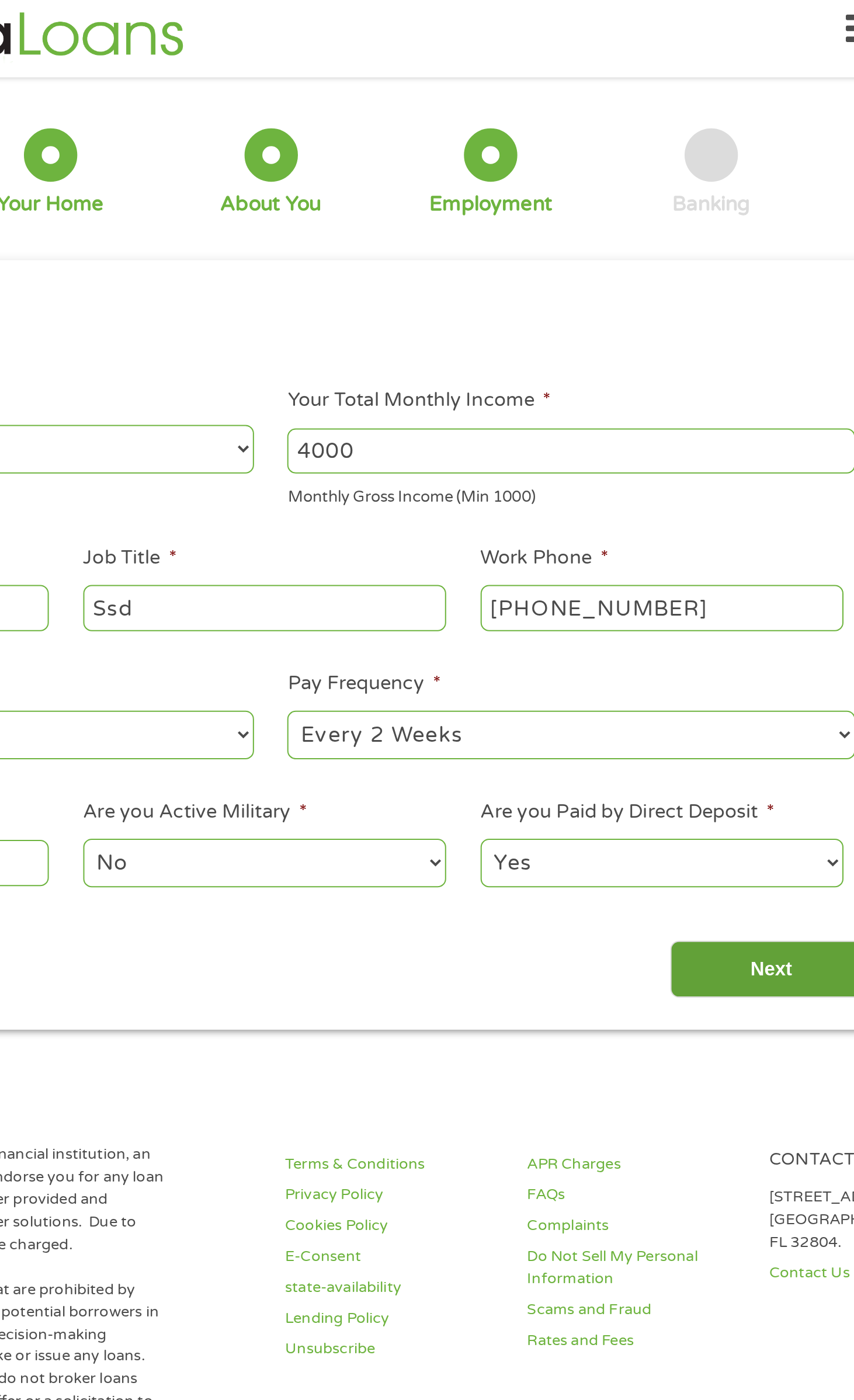
click at [697, 475] on input "Next" at bounding box center [674, 487] width 100 height 28
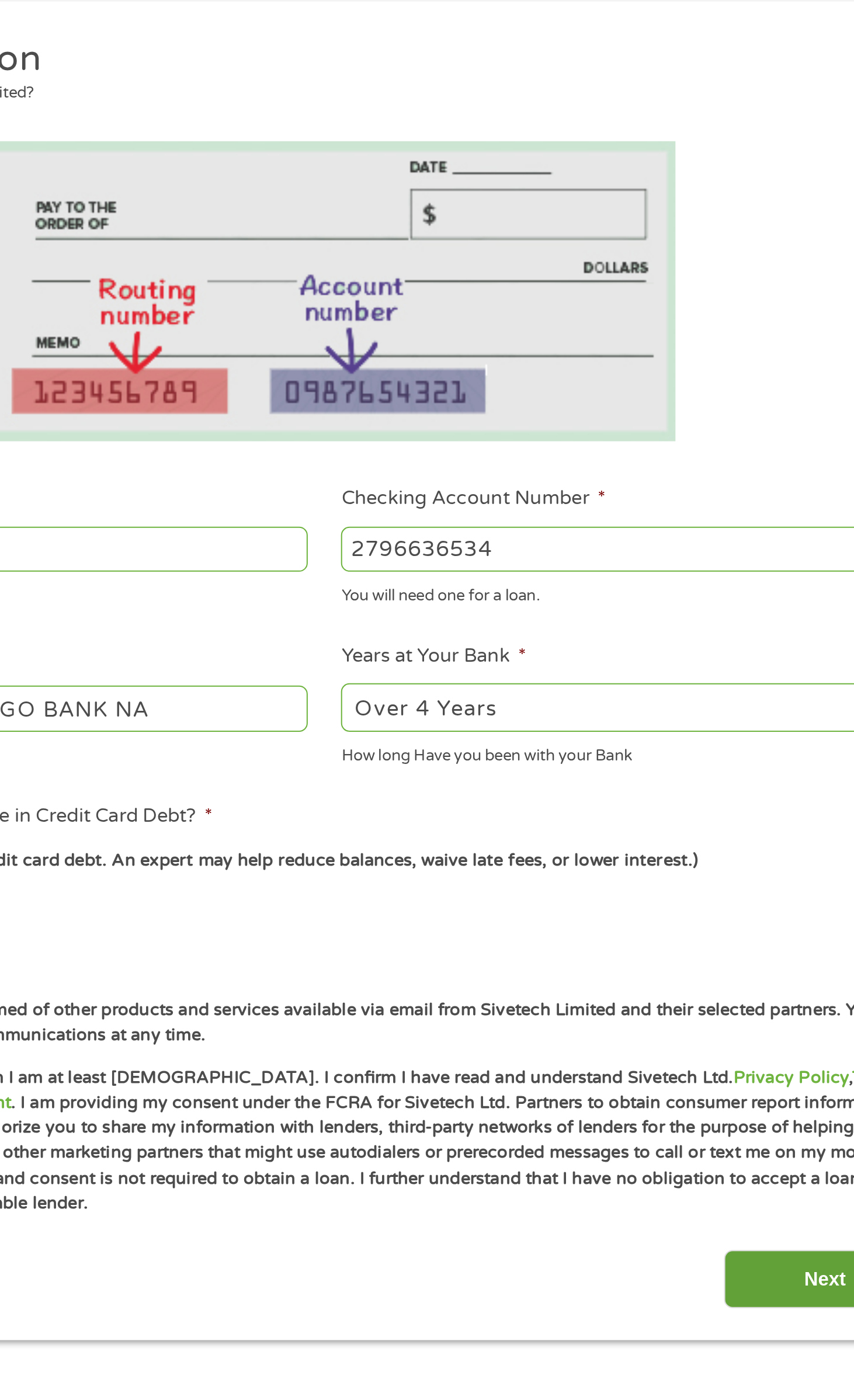
click at [671, 766] on input "Next" at bounding box center [674, 767] width 100 height 28
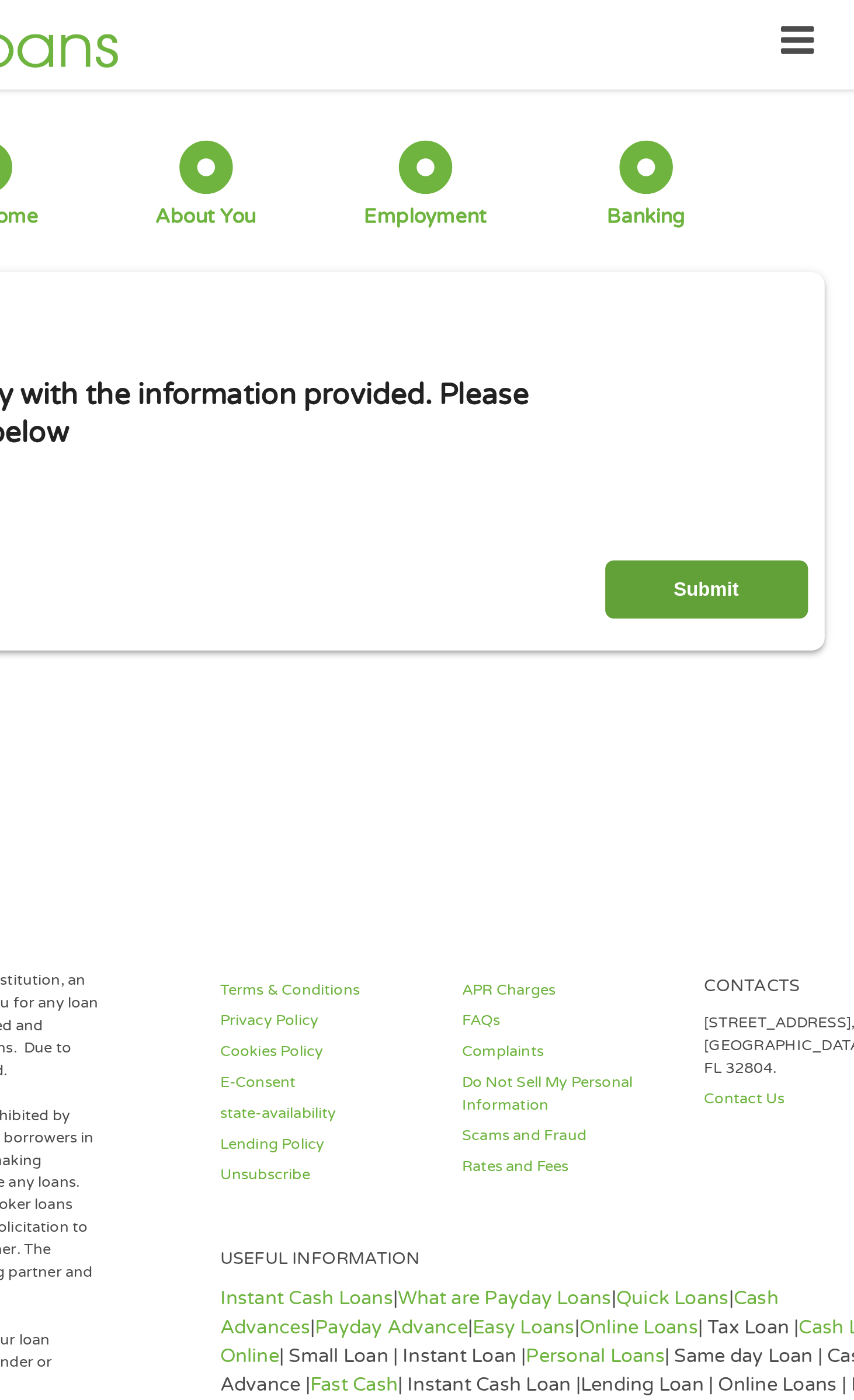
click at [708, 303] on input "Submit" at bounding box center [674, 293] width 100 height 28
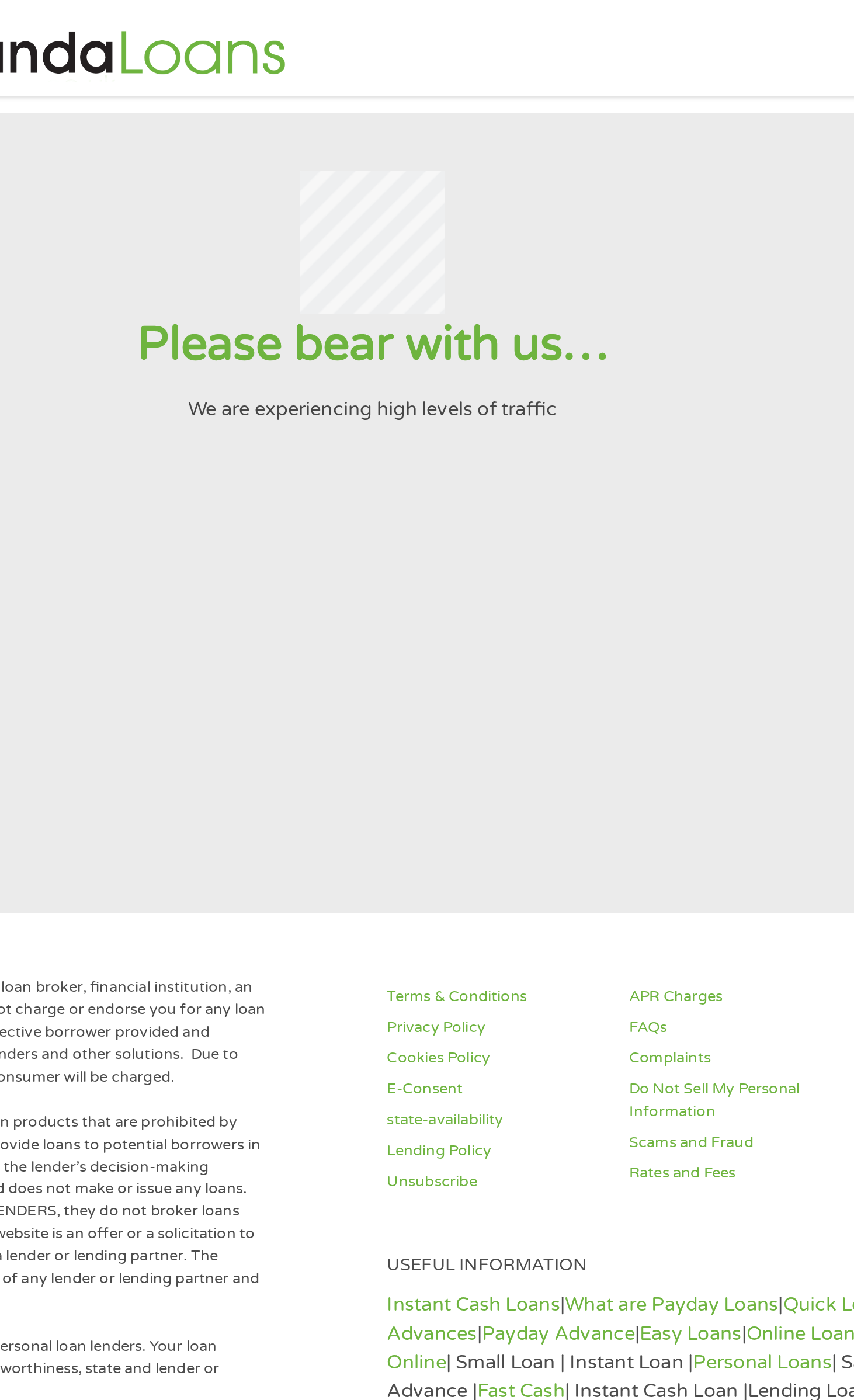
click at [656, 99] on div at bounding box center [427, 119] width 826 height 71
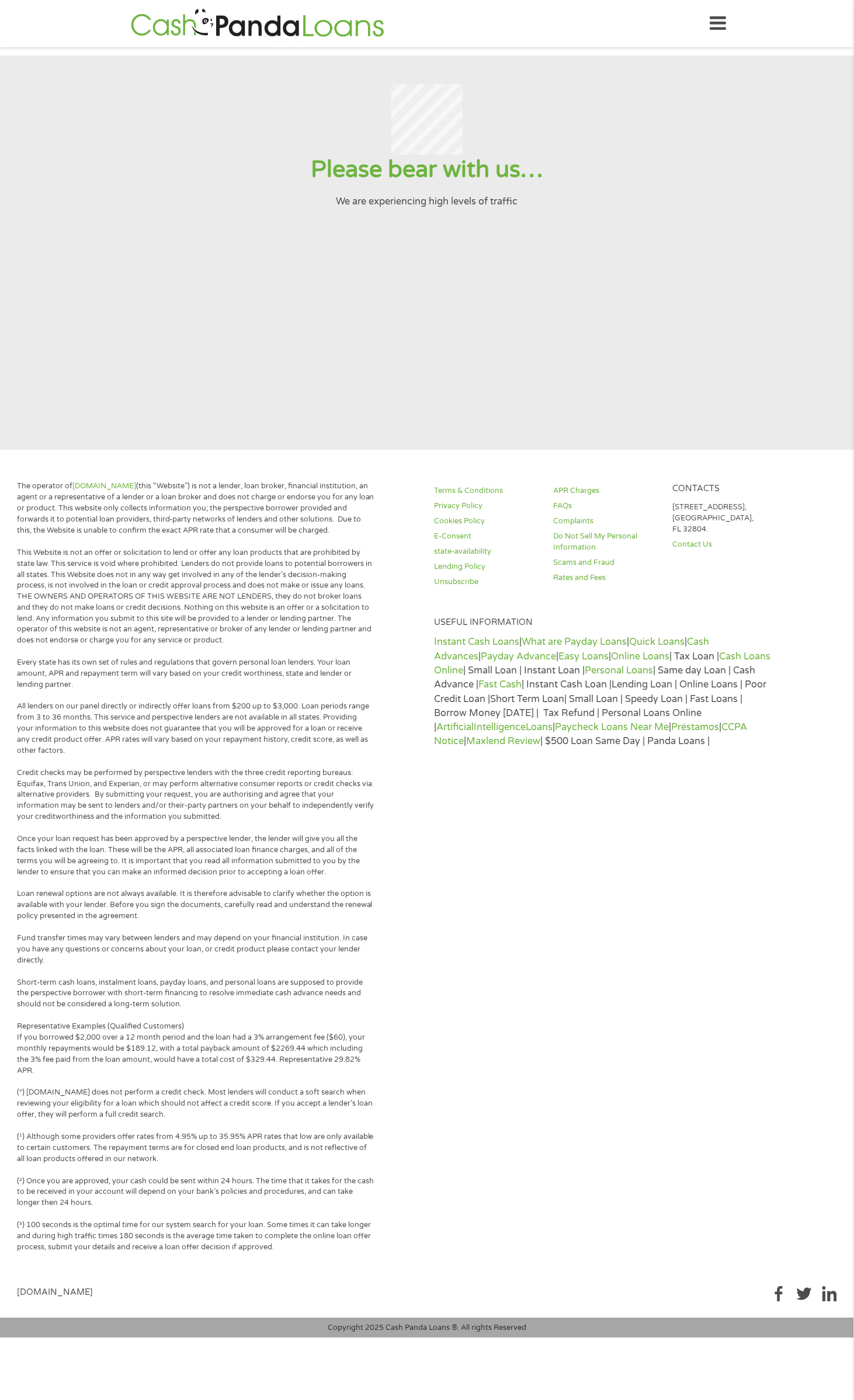
click at [751, 346] on section "Please bear with us… We are experiencing high levels of traffic" at bounding box center [427, 252] width 854 height 394
